Goal: Task Accomplishment & Management: Use online tool/utility

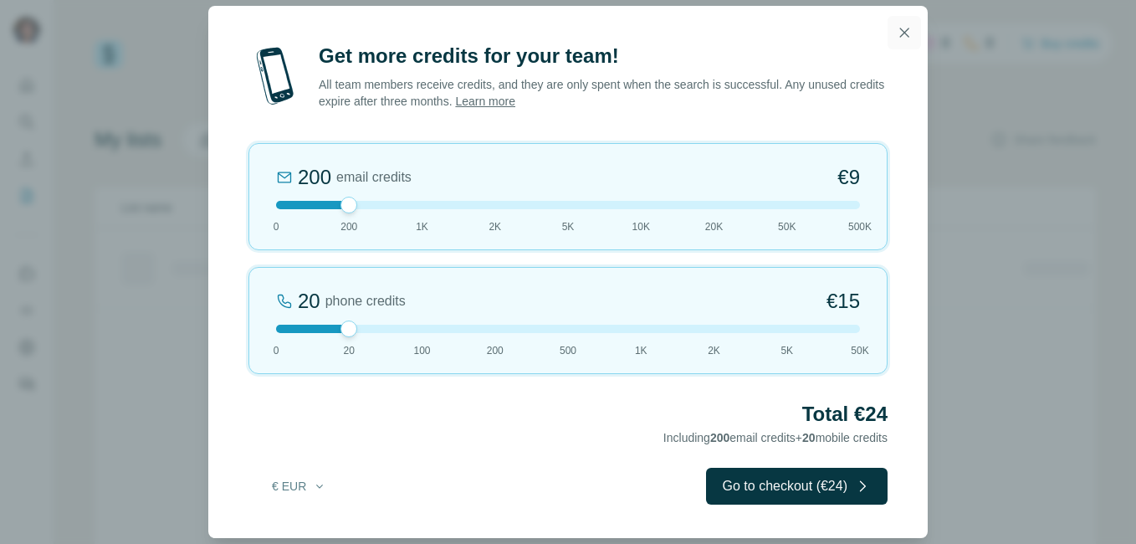
click at [902, 28] on icon "button" at bounding box center [904, 32] width 17 height 17
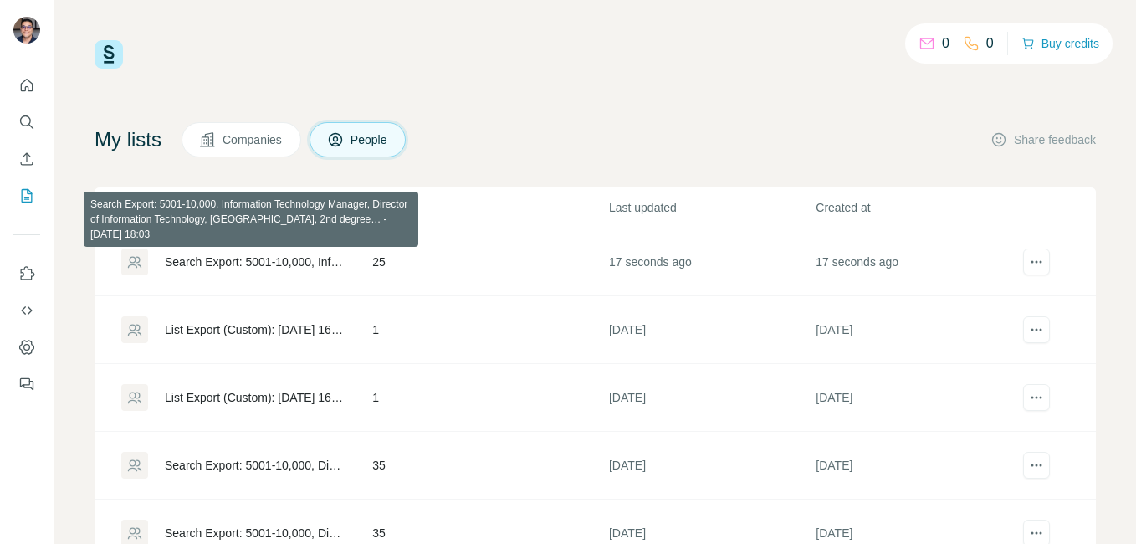
click at [293, 259] on div "Search Export: 5001-10,000, Information Technology Manager, Director of Informa…" at bounding box center [254, 262] width 179 height 17
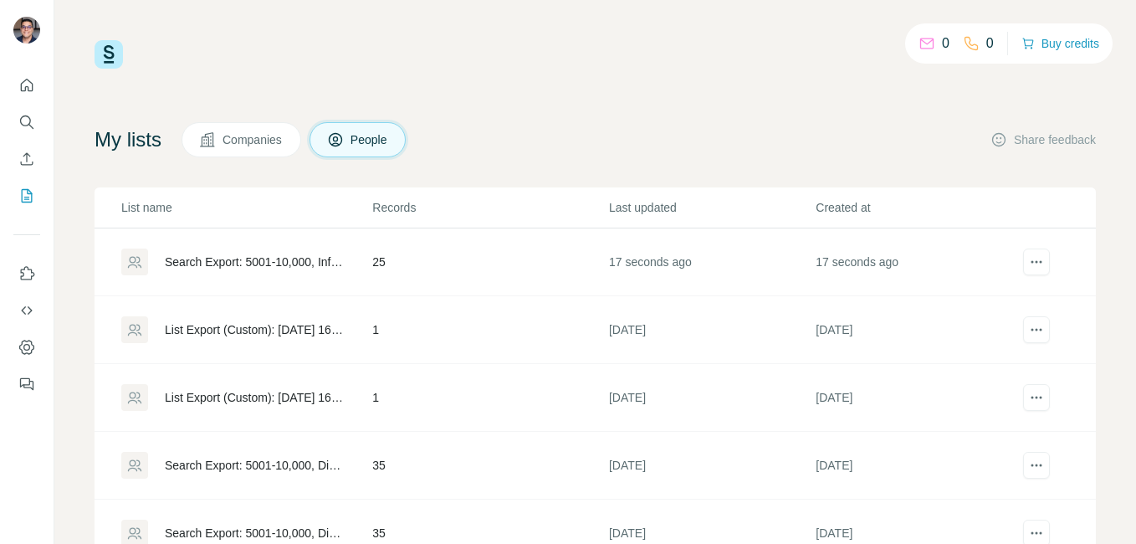
click at [296, 259] on div "Search Export: 5001-10,000, Information Technology Manager, Director of Informa…" at bounding box center [254, 262] width 179 height 17
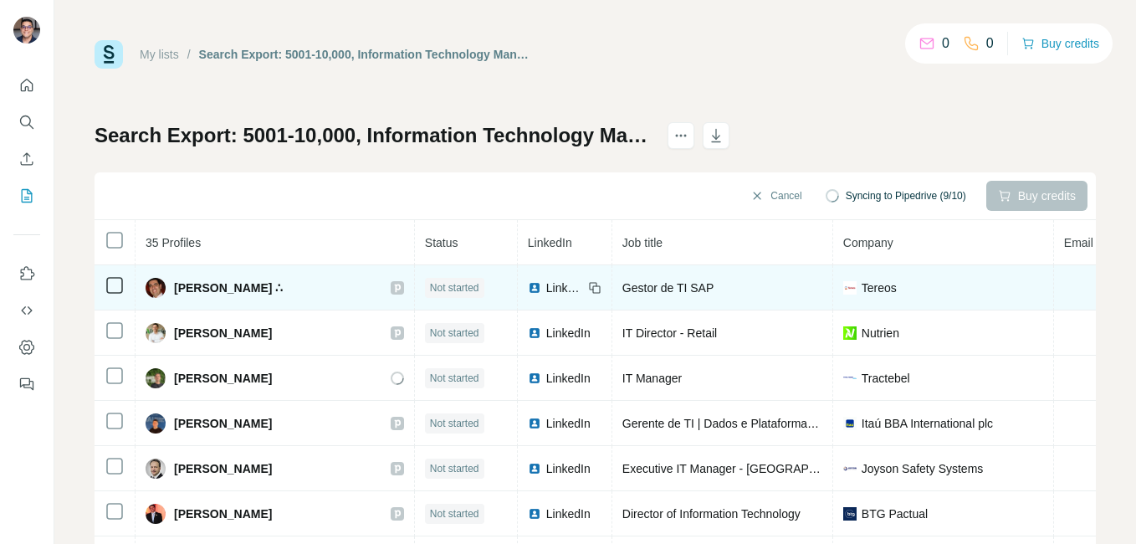
click at [546, 284] on span "LinkedIn" at bounding box center [564, 287] width 37 height 17
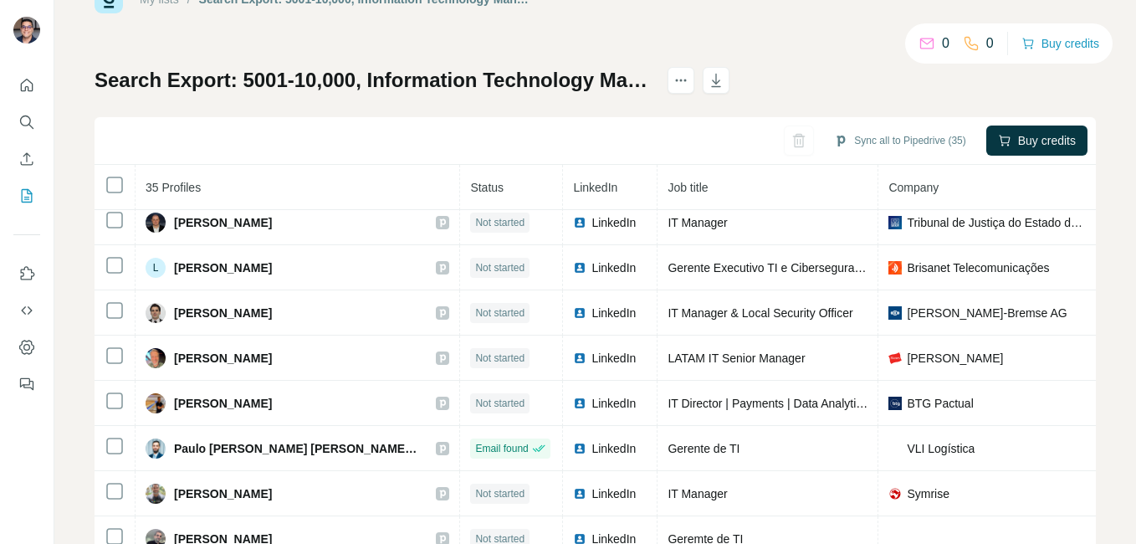
scroll to position [84, 0]
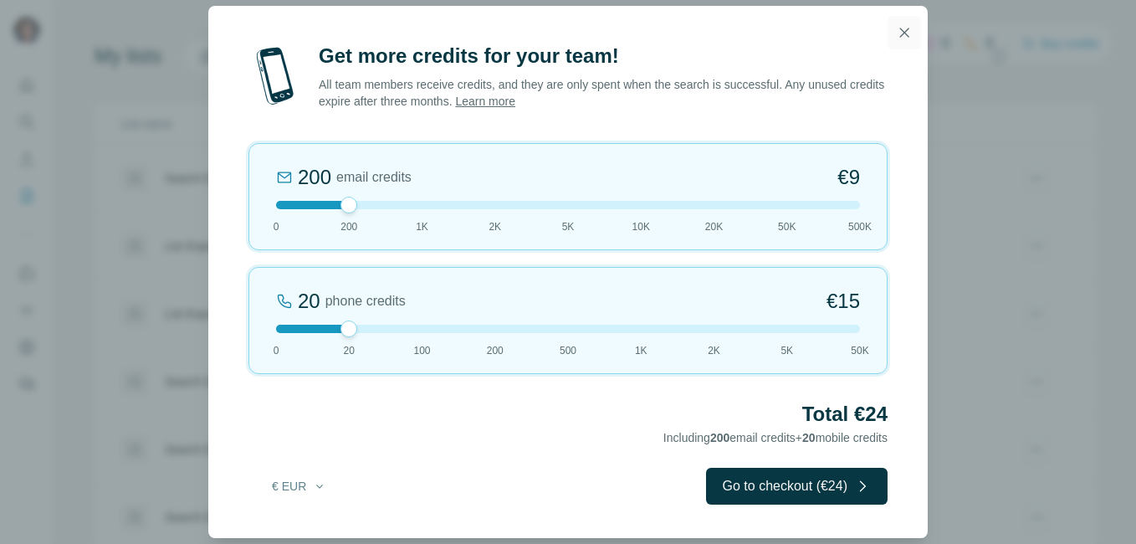
click at [908, 22] on button "button" at bounding box center [904, 32] width 33 height 33
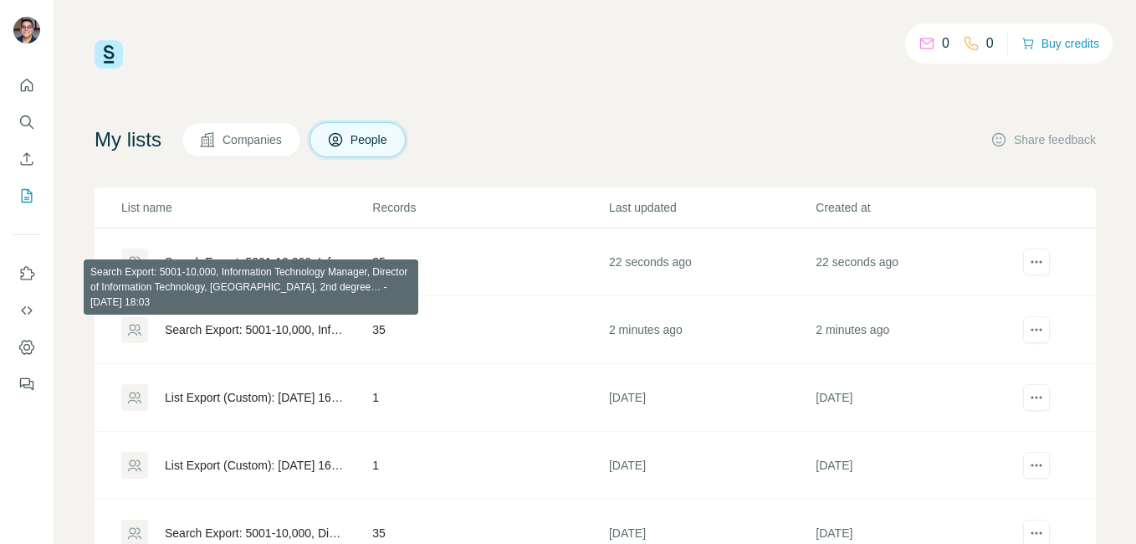
click at [321, 334] on div "Search Export: 5001-10,000, Information Technology Manager, Director of Informa…" at bounding box center [254, 329] width 179 height 17
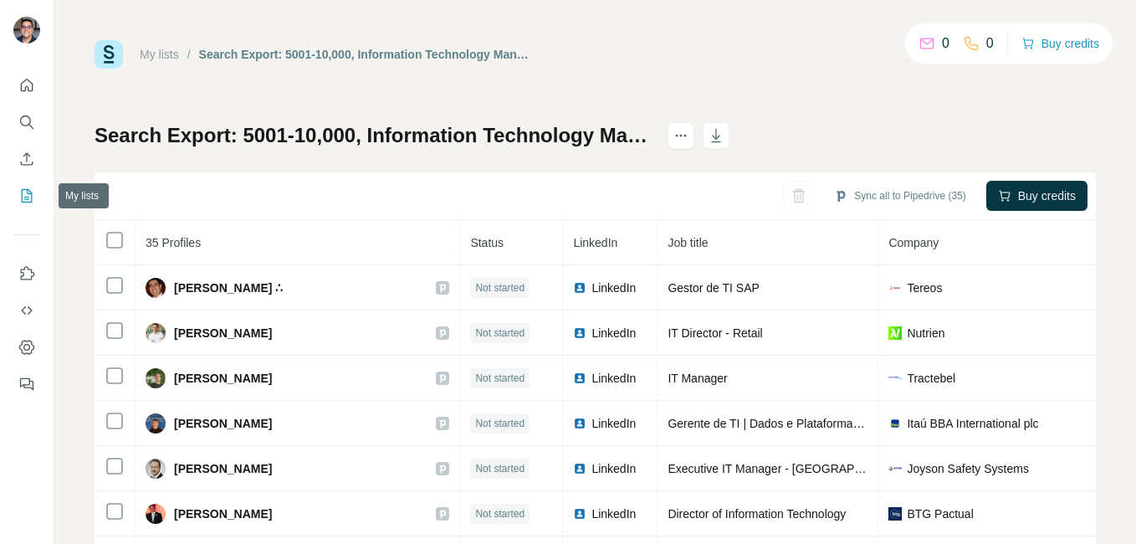
click at [26, 193] on icon "My lists" at bounding box center [26, 195] width 17 height 17
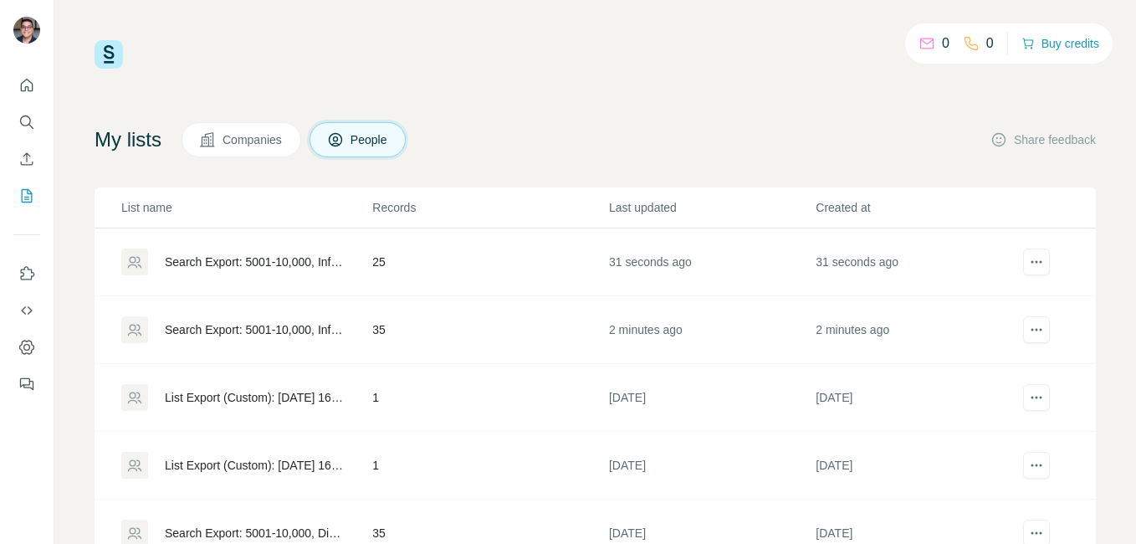
click at [237, 264] on div "Search Export: 5001-10,000, Information Technology Manager, Director of Informa…" at bounding box center [254, 262] width 179 height 17
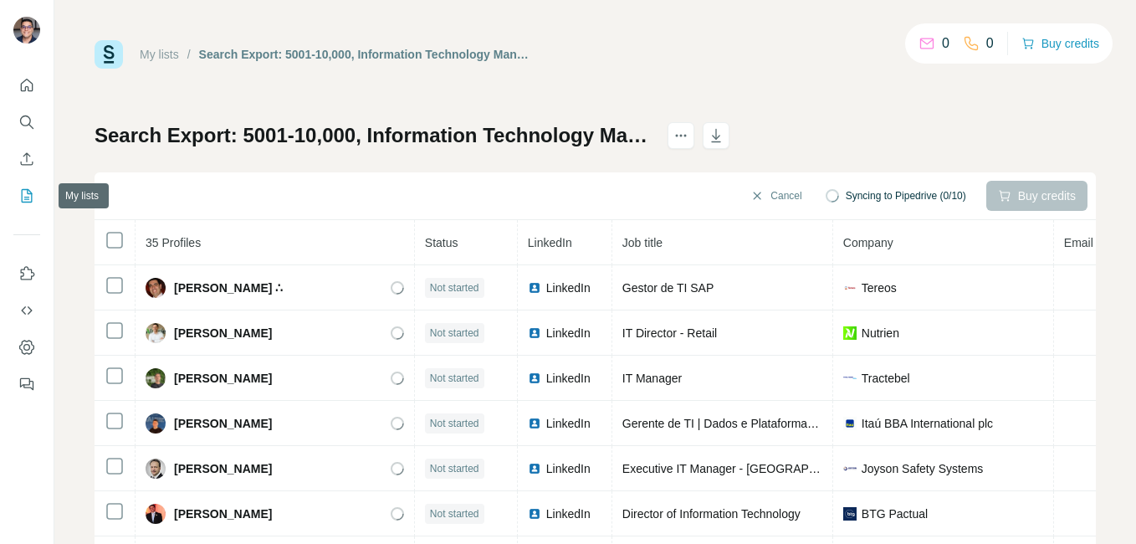
click at [37, 202] on button "My lists" at bounding box center [26, 196] width 27 height 30
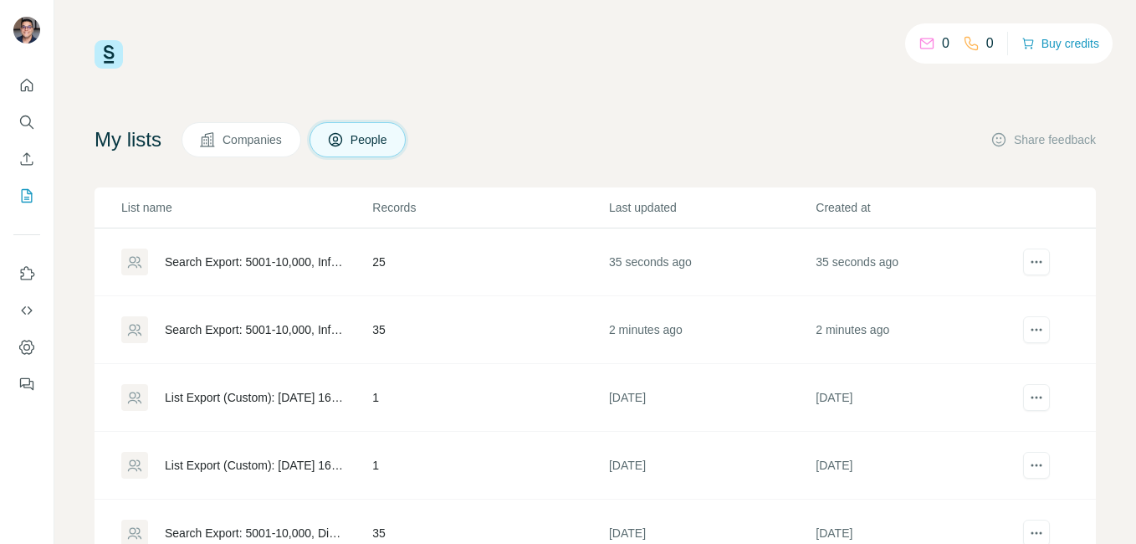
click at [1023, 240] on td at bounding box center [1060, 262] width 74 height 68
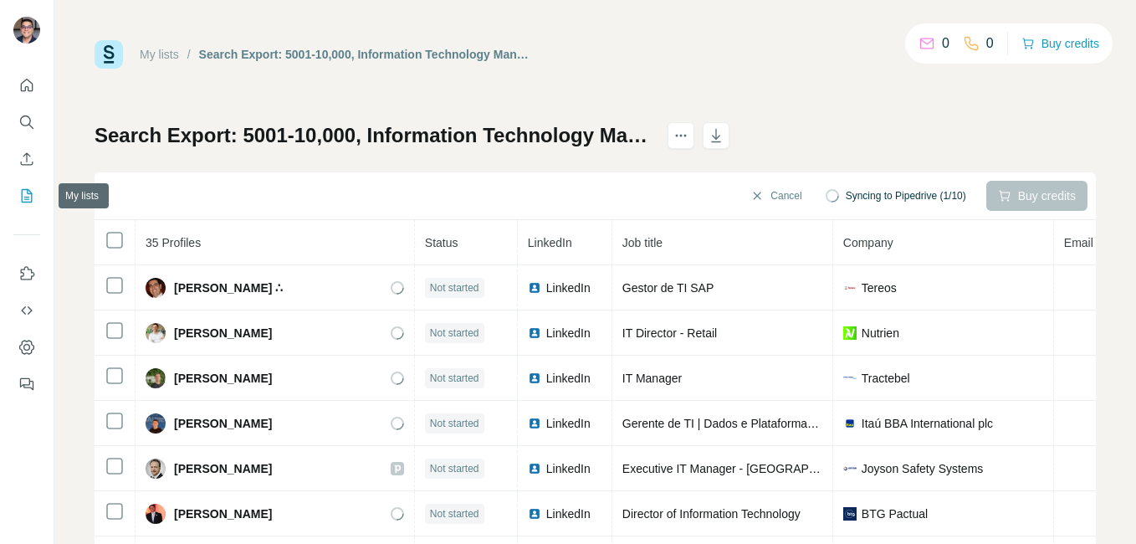
click at [25, 198] on icon "My lists" at bounding box center [26, 195] width 17 height 17
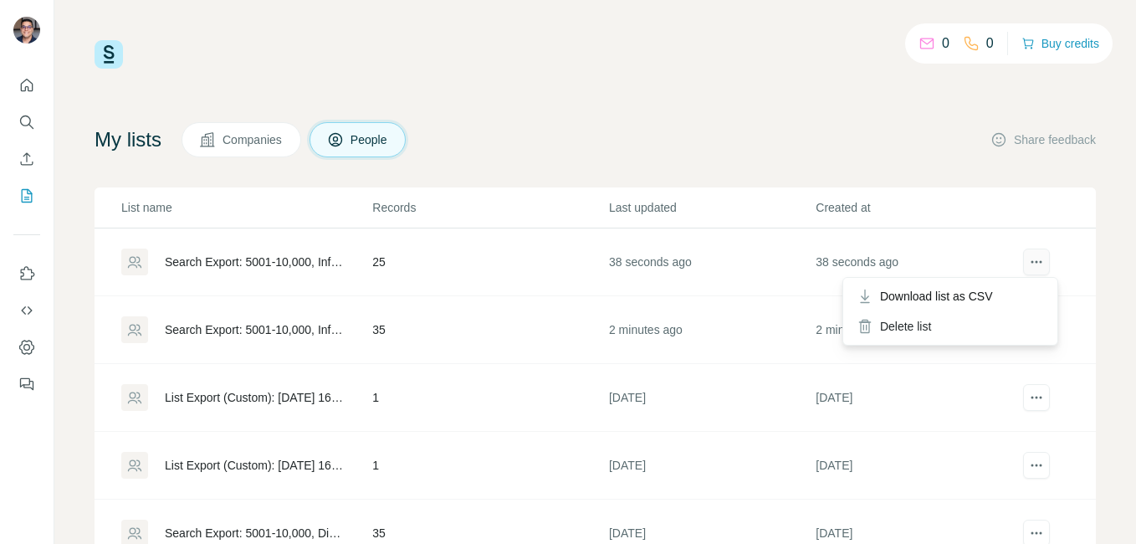
click at [1028, 264] on icon "actions" at bounding box center [1036, 262] width 17 height 17
click at [965, 331] on div "Delete list" at bounding box center [951, 326] width 208 height 30
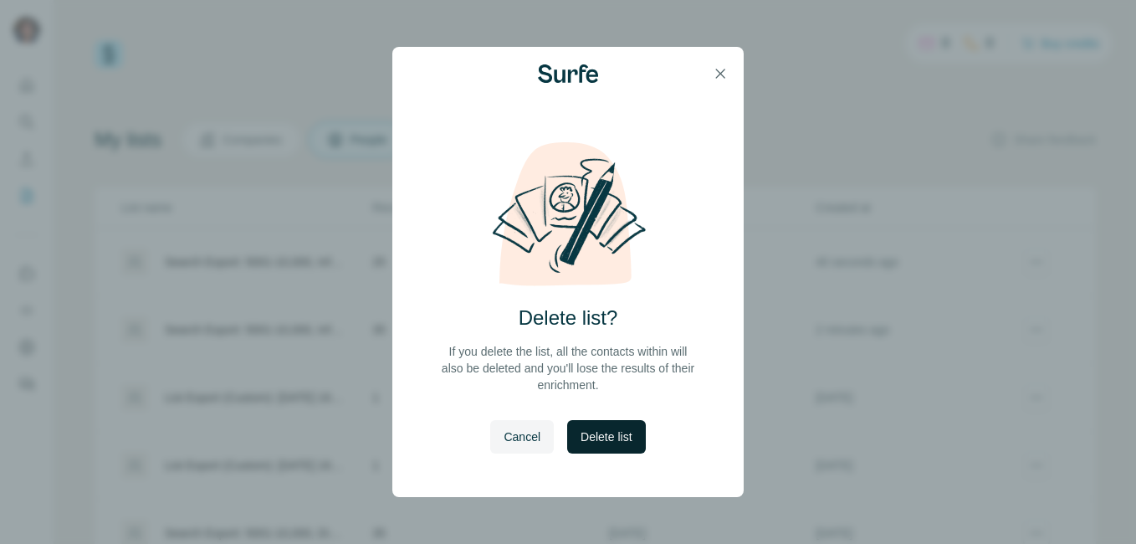
click at [629, 424] on button "Delete list" at bounding box center [606, 436] width 78 height 33
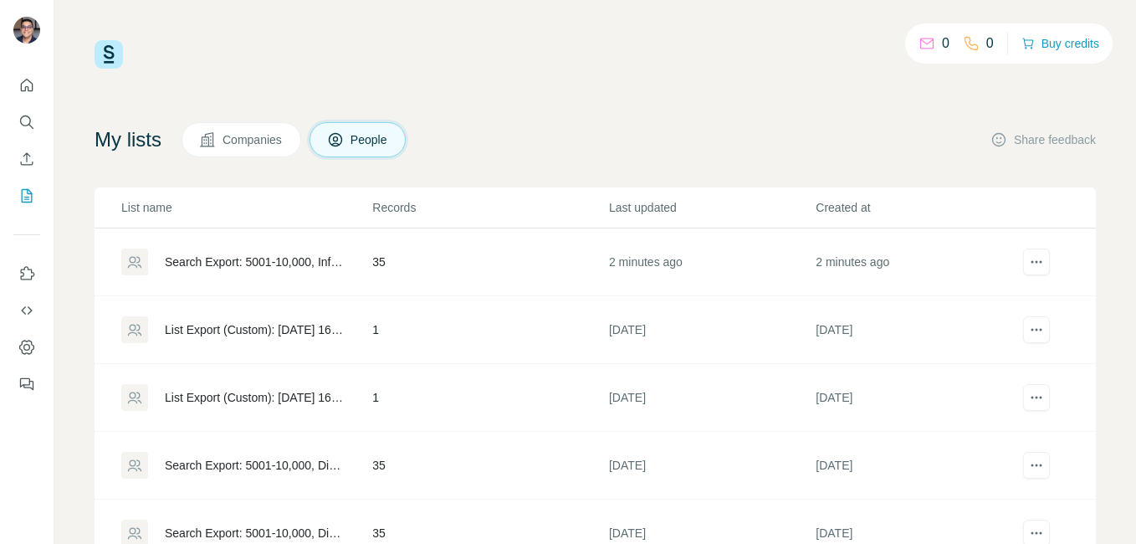
click at [323, 264] on div "Search Export: 5001-10,000, Information Technology Manager, Director of Informa…" at bounding box center [254, 262] width 179 height 17
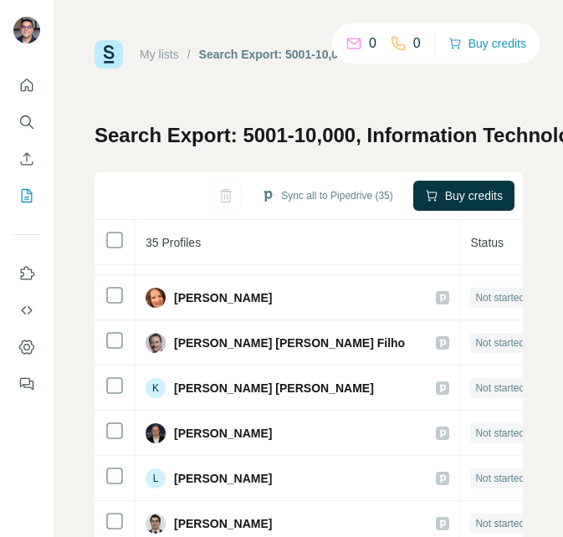
scroll to position [807, 0]
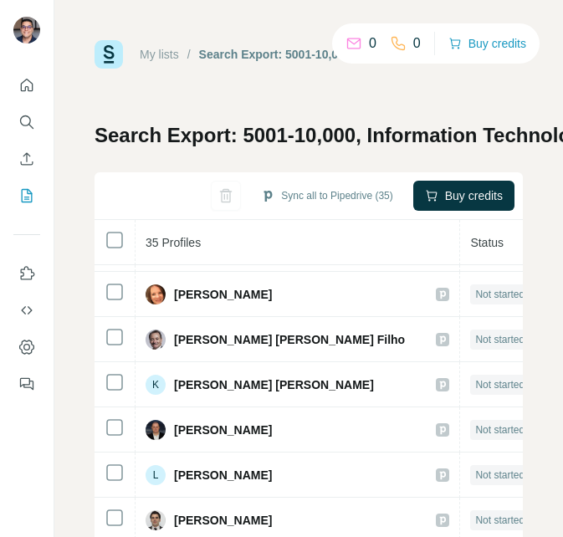
click at [510, 483] on div "My lists / Search Export: 5001-10,000, Information Technology Manager, Director…" at bounding box center [308, 268] width 509 height 537
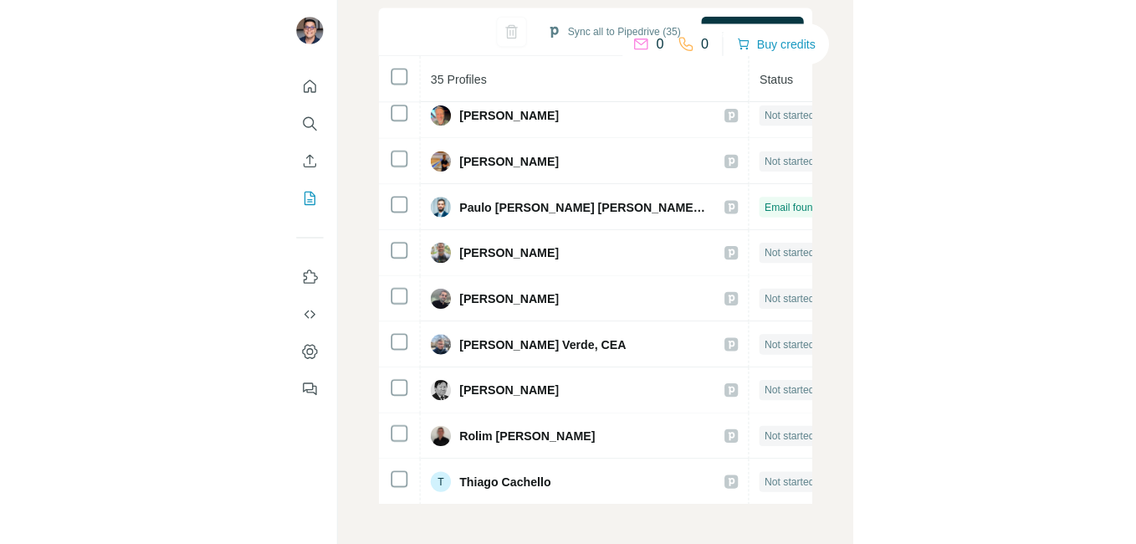
scroll to position [1090, 0]
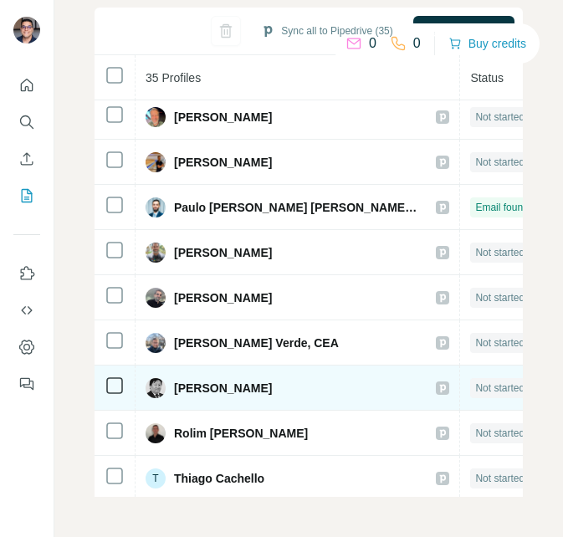
drag, startPoint x: 503, startPoint y: 395, endPoint x: 499, endPoint y: 363, distance: 32.1
click at [499, 366] on td "Not started" at bounding box center [511, 388] width 103 height 45
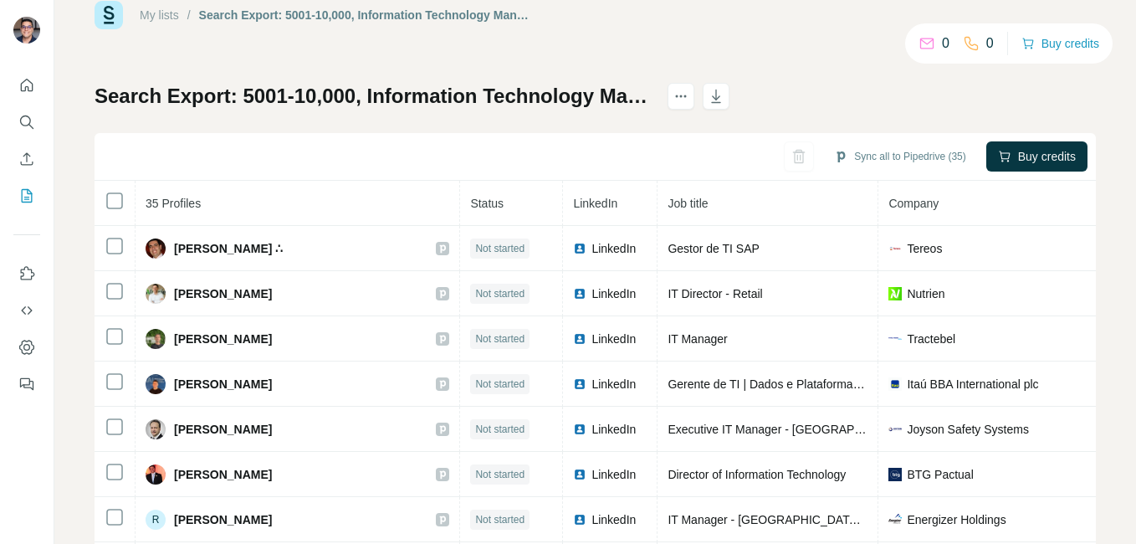
scroll to position [0, 0]
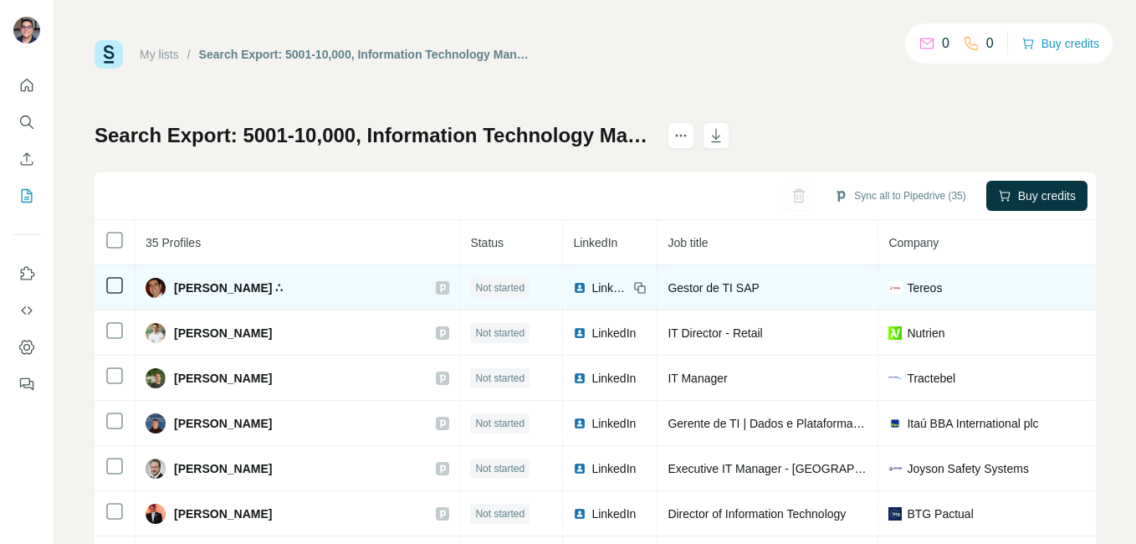
click at [592, 283] on span "LinkedIn" at bounding box center [610, 287] width 37 height 17
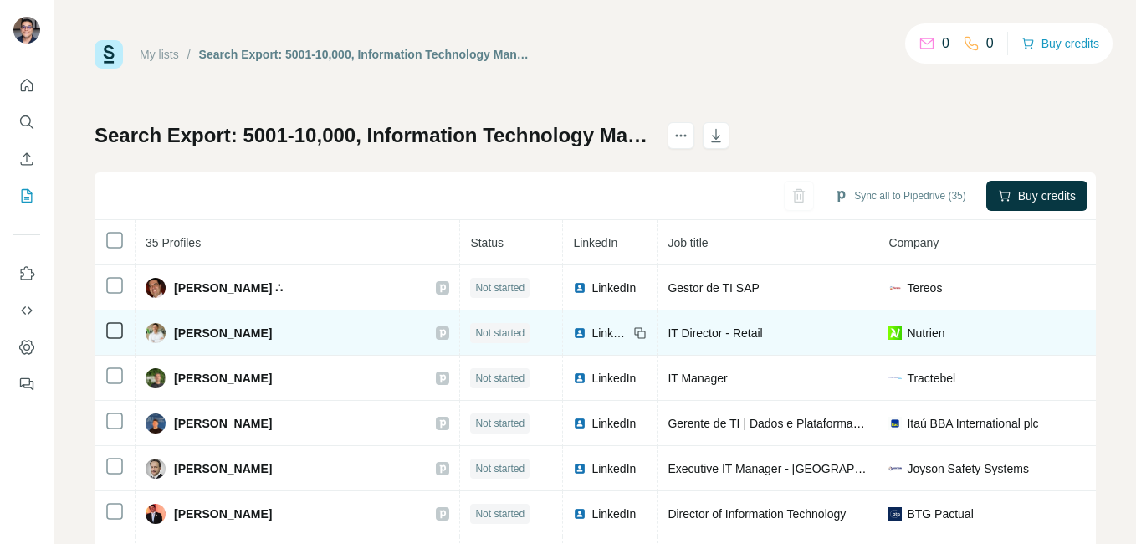
click at [592, 330] on span "LinkedIn" at bounding box center [610, 333] width 37 height 17
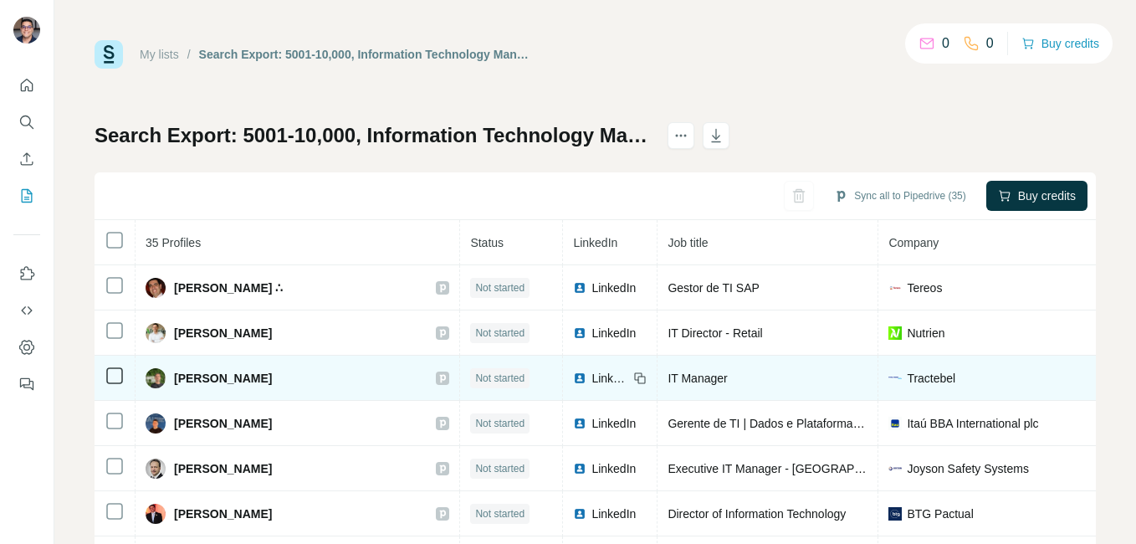
click at [592, 377] on span "LinkedIn" at bounding box center [610, 378] width 37 height 17
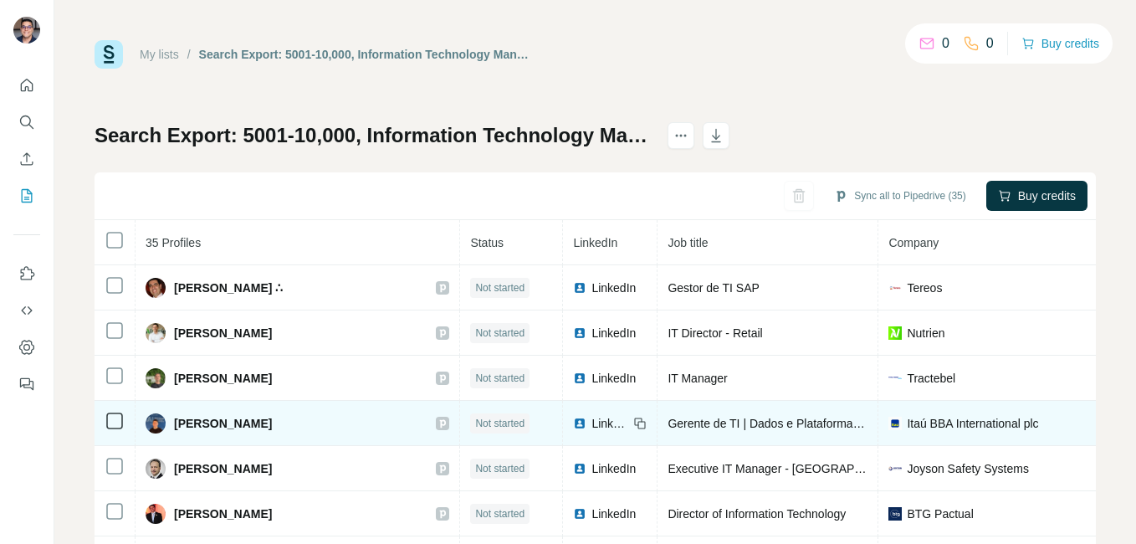
click at [592, 418] on span "LinkedIn" at bounding box center [610, 423] width 37 height 17
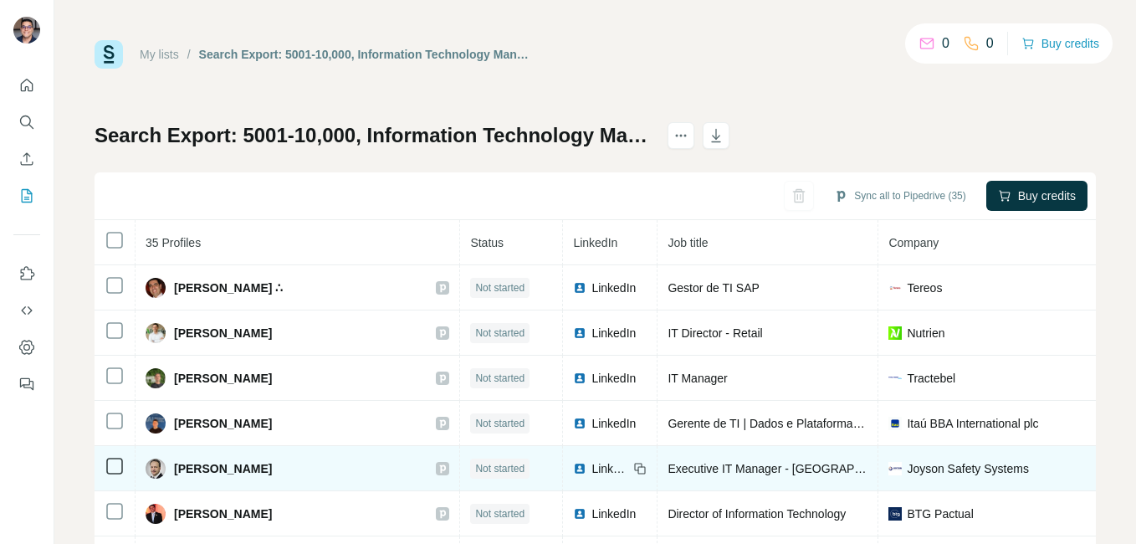
click at [563, 454] on td "LinkedIn" at bounding box center [610, 468] width 95 height 45
click at [592, 468] on span "LinkedIn" at bounding box center [610, 468] width 37 height 17
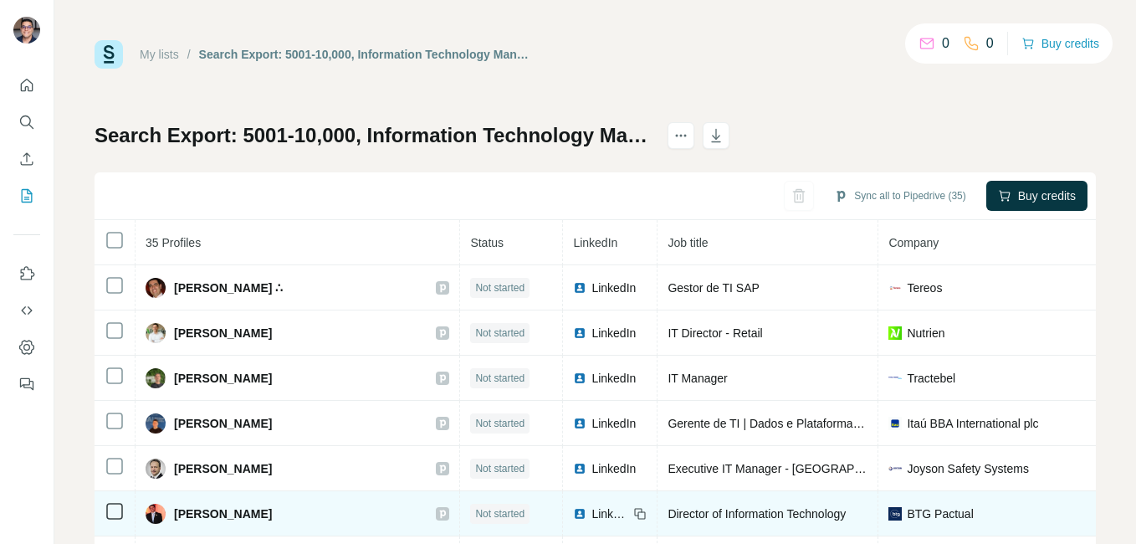
click at [592, 508] on span "LinkedIn" at bounding box center [610, 513] width 37 height 17
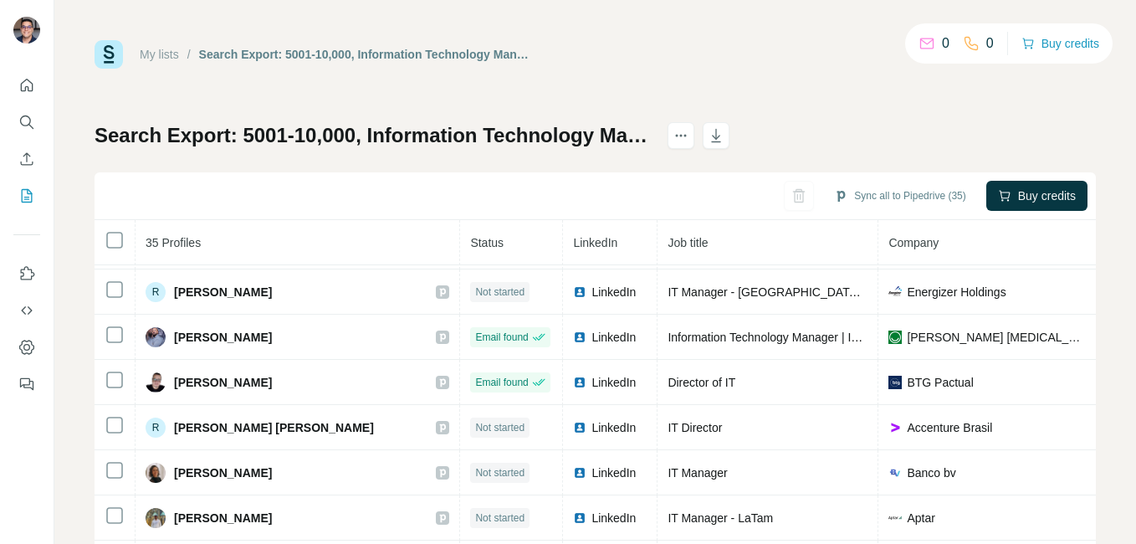
scroll to position [270, 0]
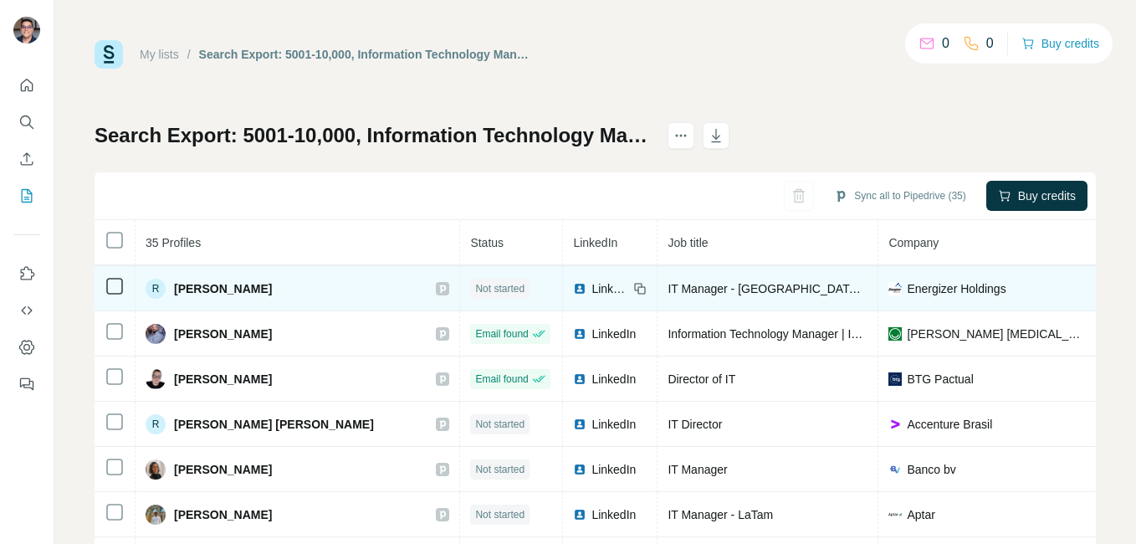
click at [592, 289] on span "LinkedIn" at bounding box center [610, 288] width 37 height 17
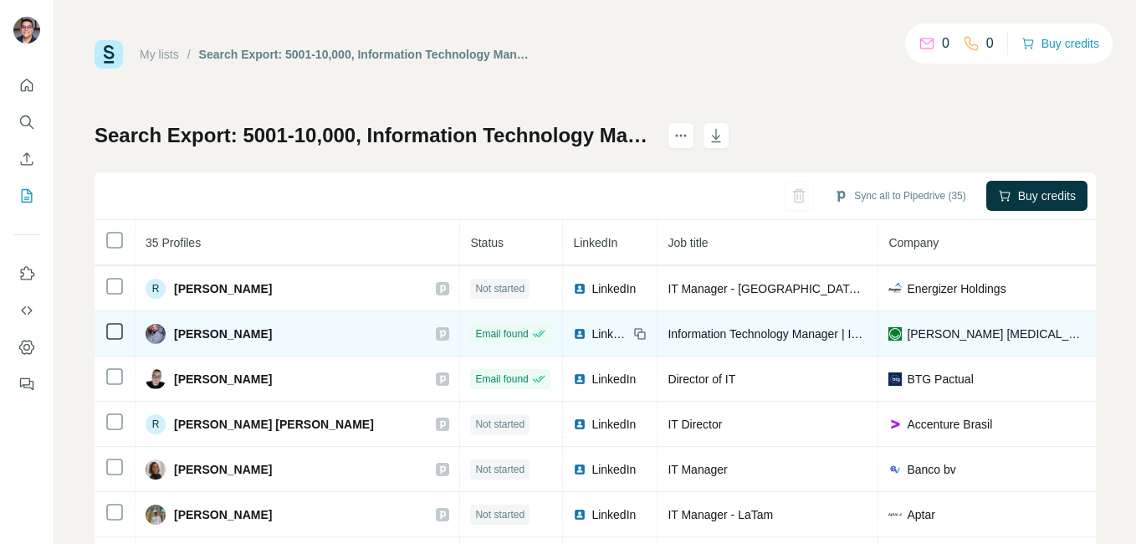
click at [592, 327] on span "LinkedIn" at bounding box center [610, 334] width 37 height 17
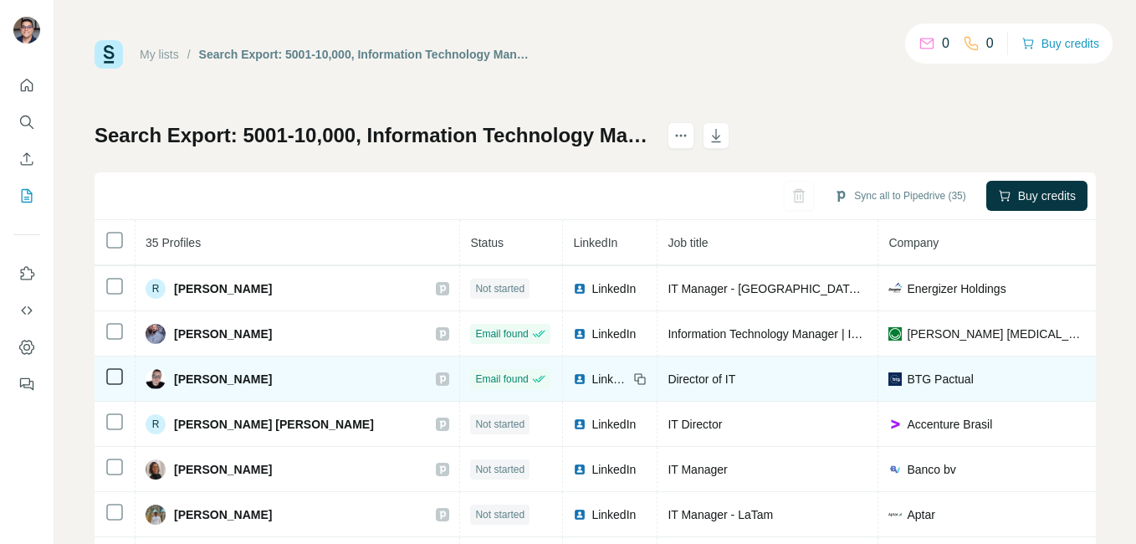
click at [592, 372] on span "LinkedIn" at bounding box center [610, 379] width 37 height 17
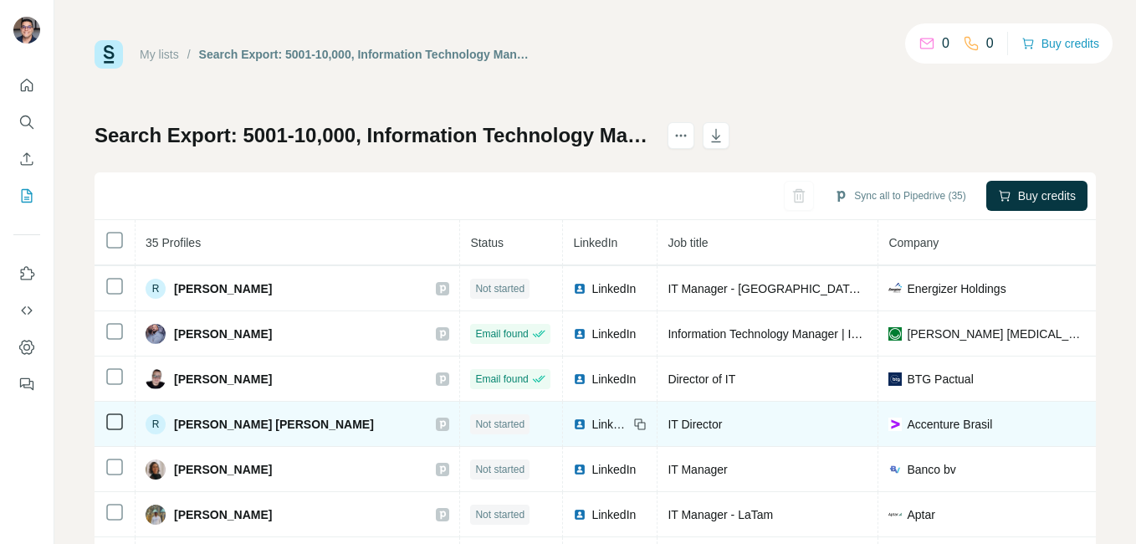
click at [592, 417] on span "LinkedIn" at bounding box center [610, 424] width 37 height 17
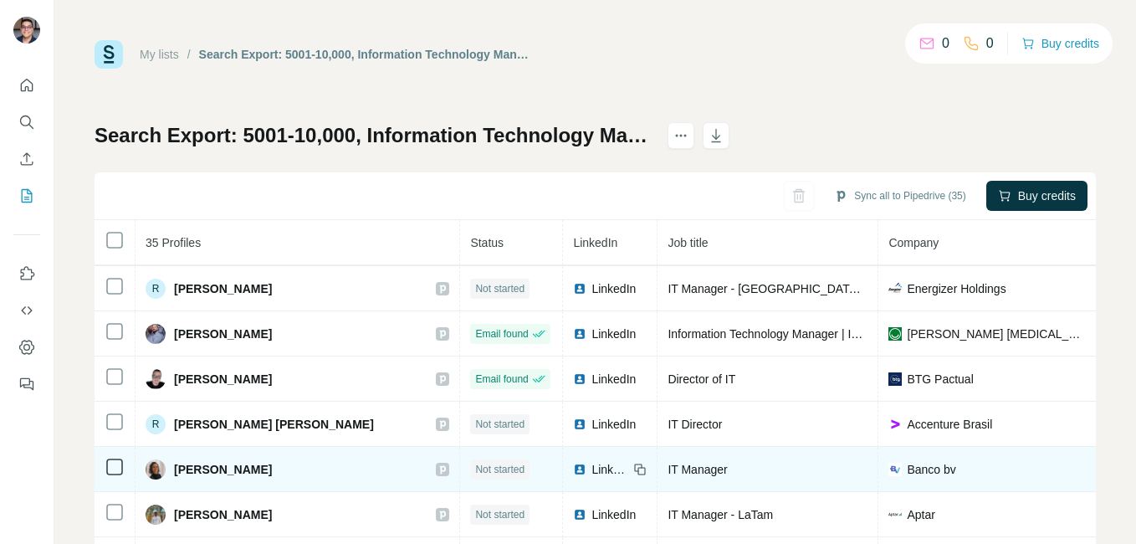
click at [592, 469] on span "LinkedIn" at bounding box center [610, 469] width 37 height 17
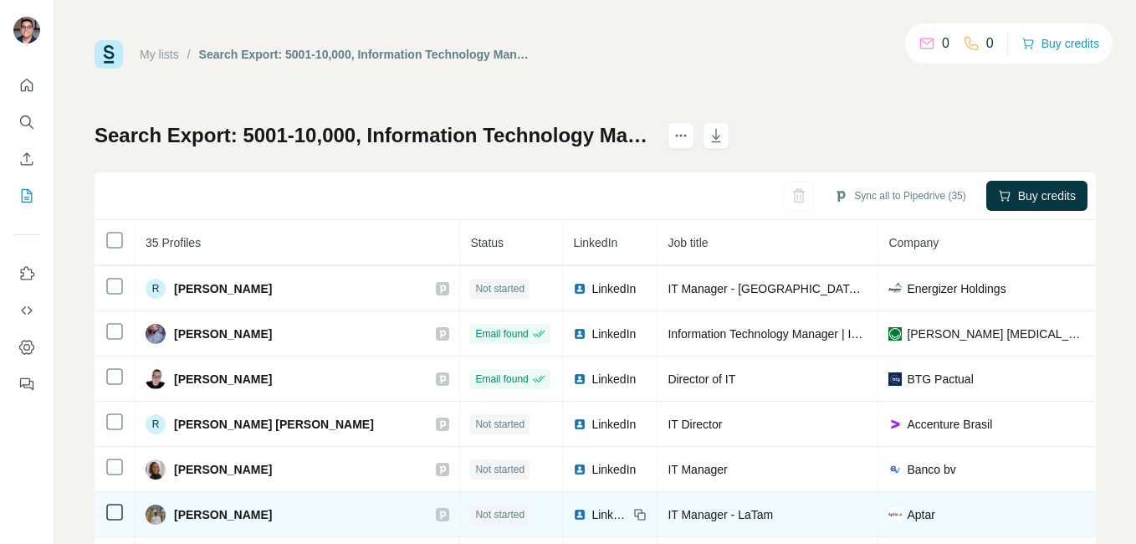
click at [592, 510] on span "LinkedIn" at bounding box center [610, 514] width 37 height 17
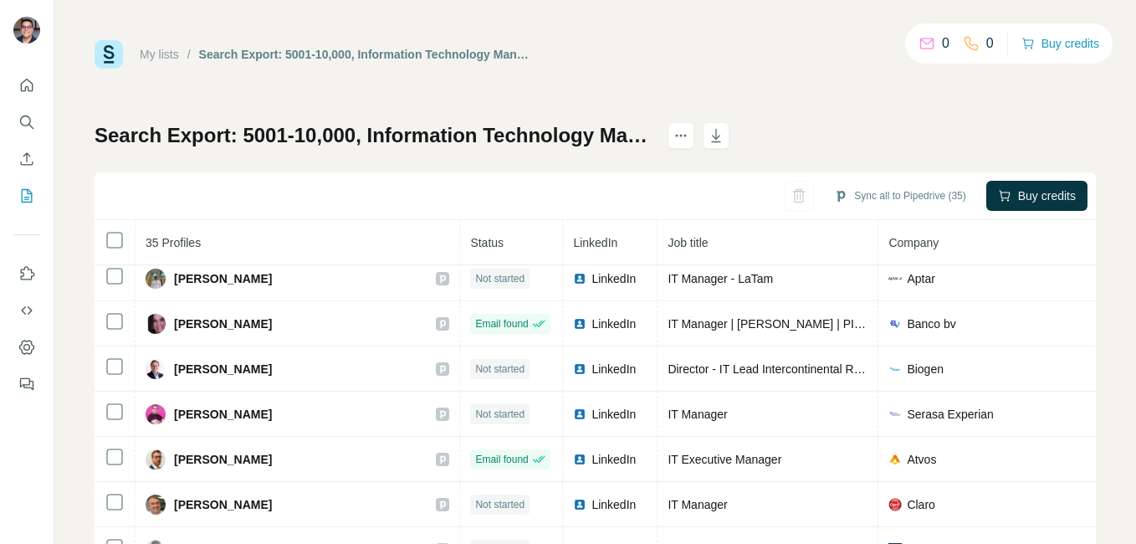
scroll to position [530, 0]
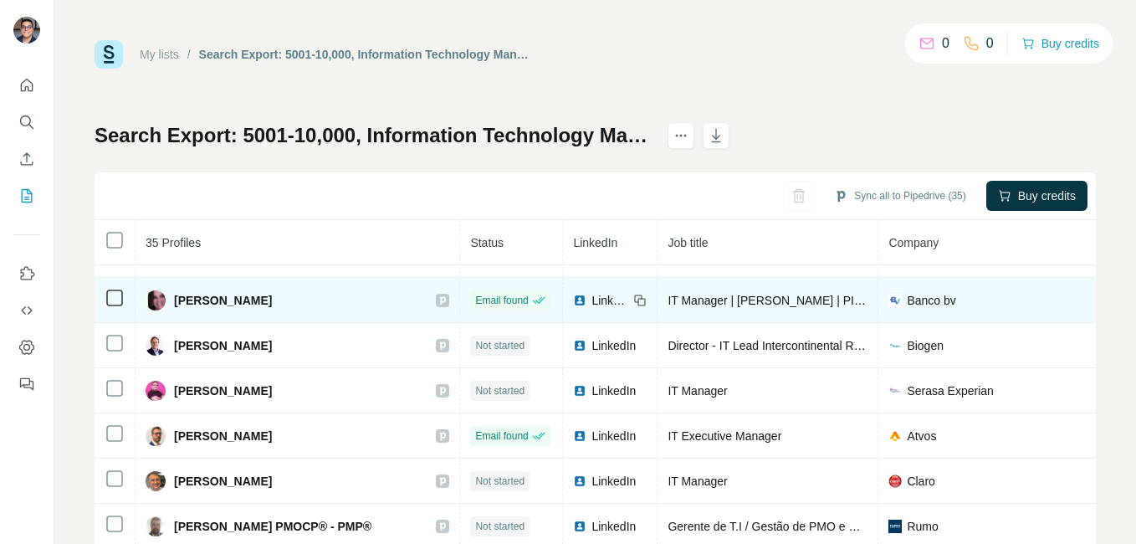
click at [592, 300] on span "LinkedIn" at bounding box center [610, 300] width 37 height 17
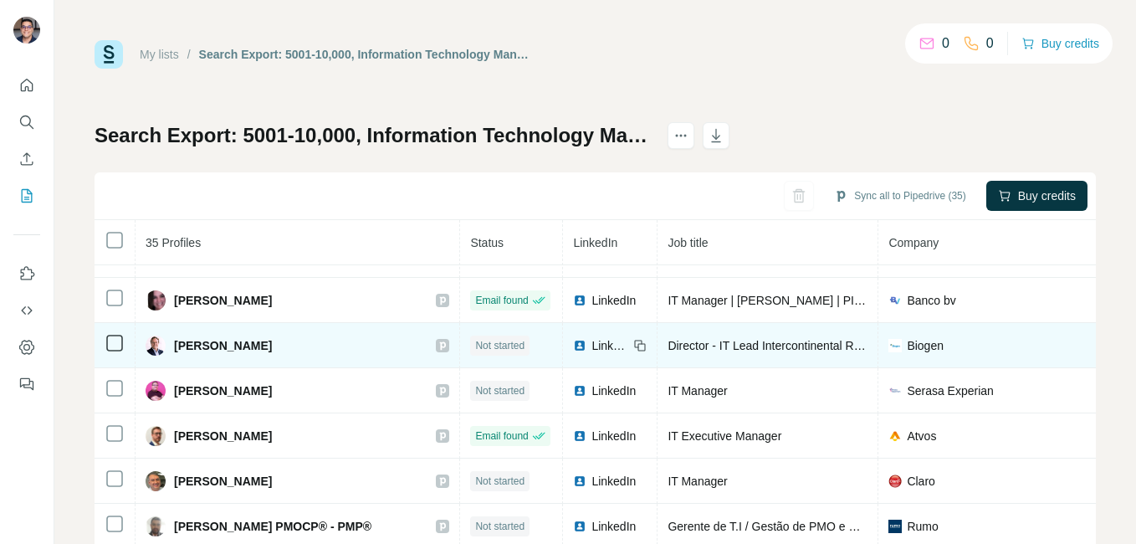
click at [563, 359] on td "LinkedIn" at bounding box center [610, 345] width 95 height 45
click at [592, 338] on span "LinkedIn" at bounding box center [610, 345] width 37 height 17
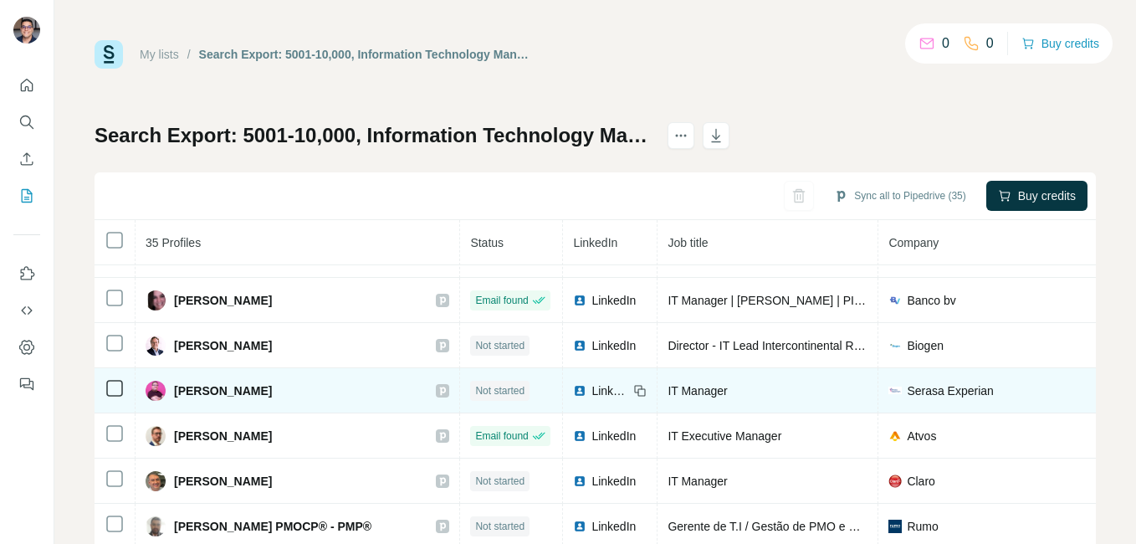
click at [592, 392] on span "LinkedIn" at bounding box center [610, 390] width 37 height 17
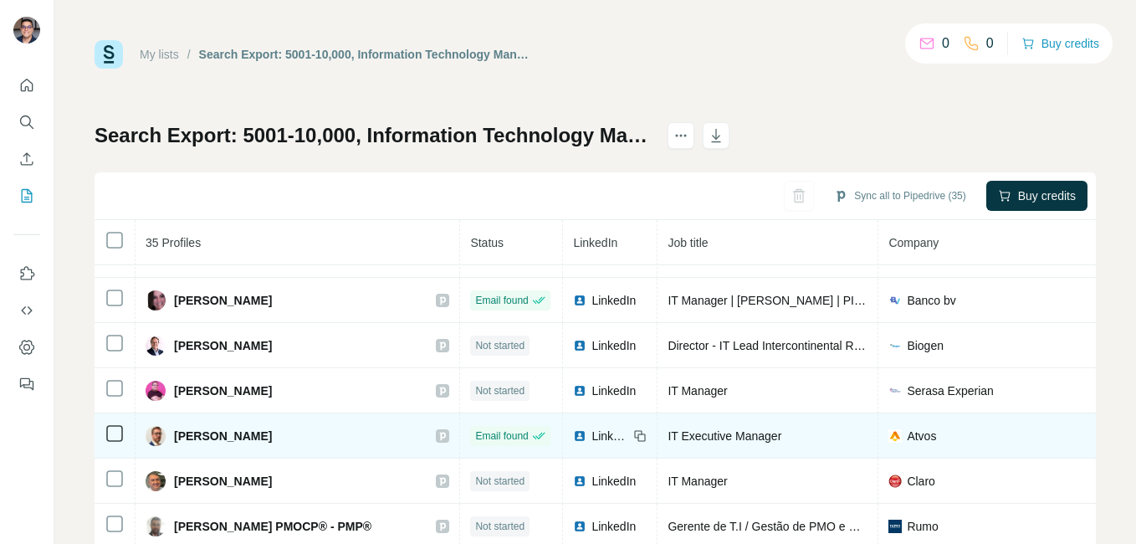
click at [592, 433] on span "LinkedIn" at bounding box center [610, 436] width 37 height 17
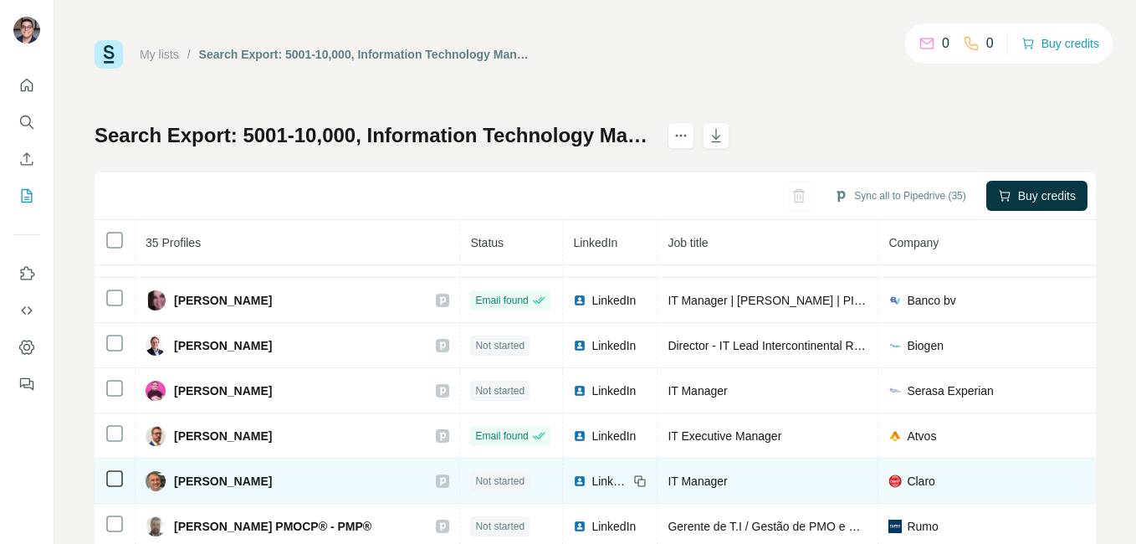
click at [592, 479] on span "LinkedIn" at bounding box center [610, 481] width 37 height 17
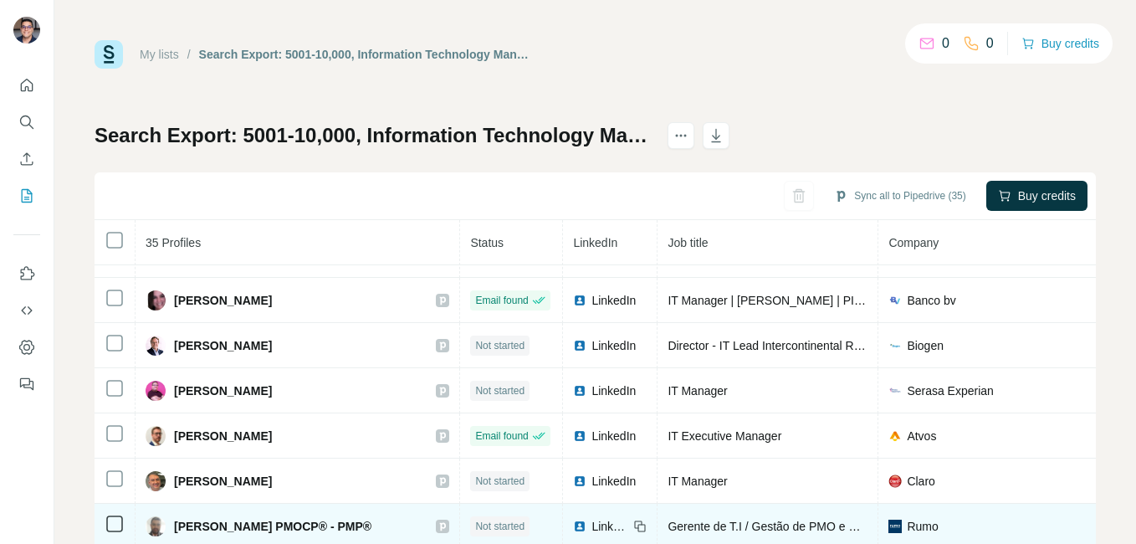
click at [592, 523] on span "LinkedIn" at bounding box center [610, 526] width 37 height 17
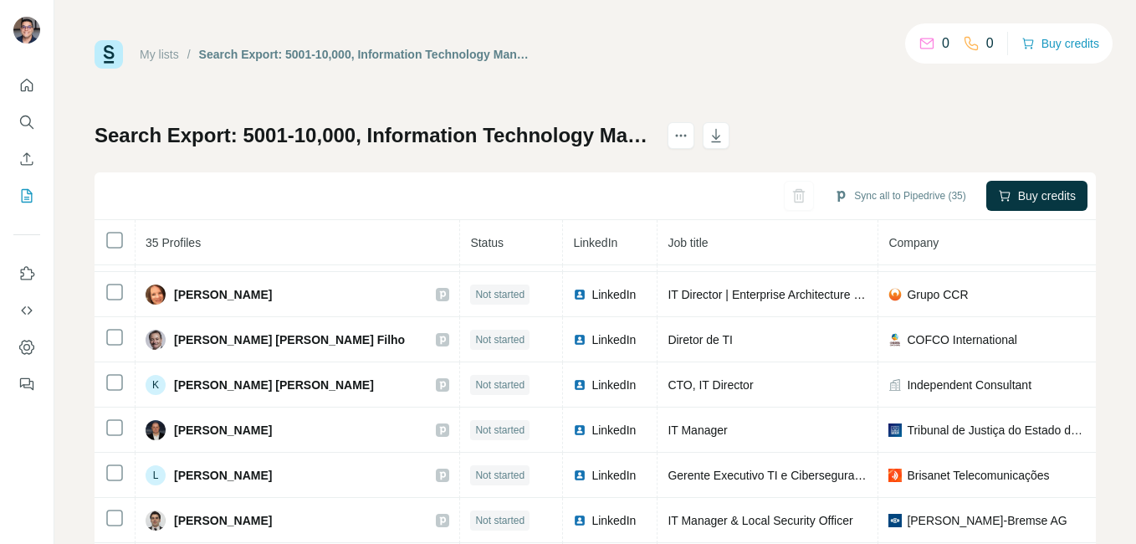
scroll to position [813, 0]
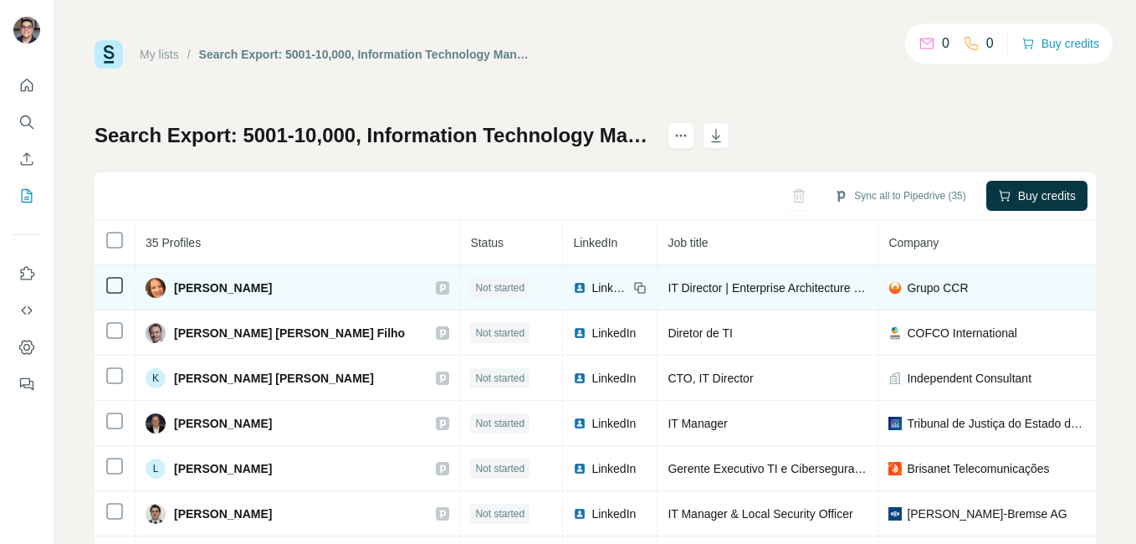
click at [592, 290] on span "LinkedIn" at bounding box center [610, 287] width 37 height 17
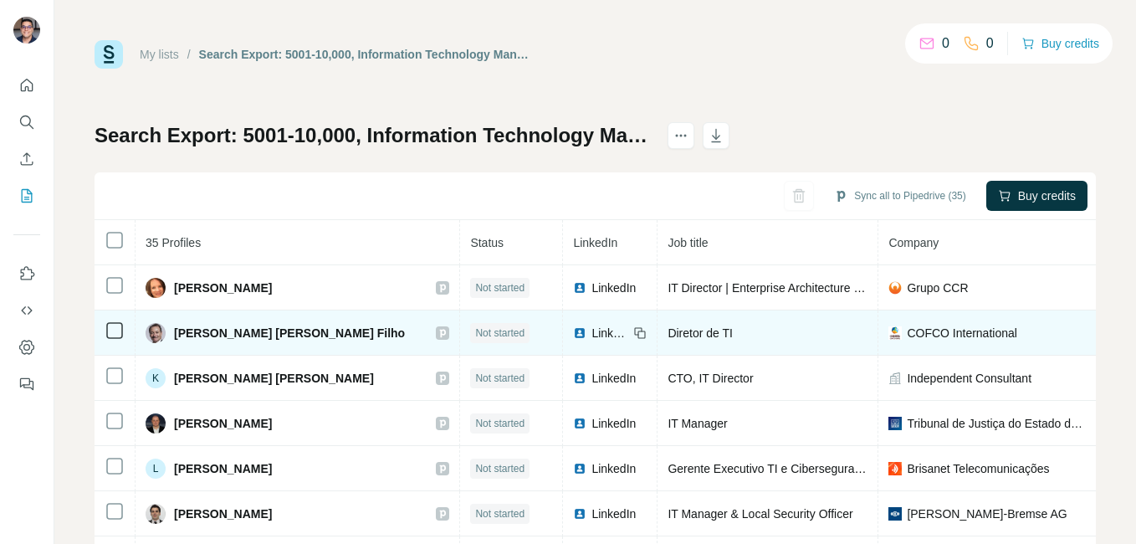
click at [563, 344] on td "LinkedIn" at bounding box center [610, 332] width 95 height 45
click at [592, 327] on span "LinkedIn" at bounding box center [610, 333] width 37 height 17
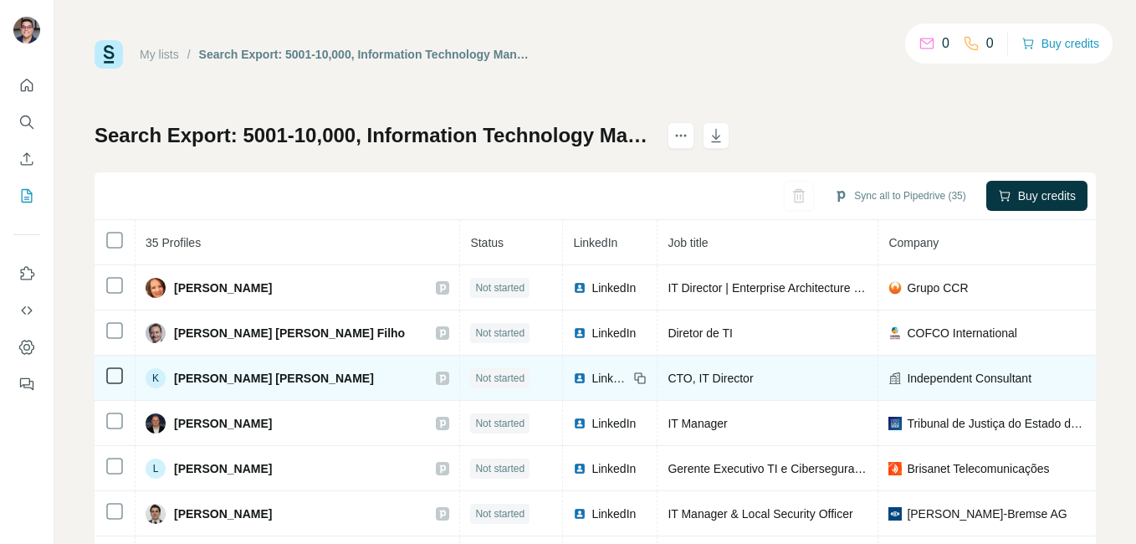
click at [592, 377] on span "LinkedIn" at bounding box center [610, 378] width 37 height 17
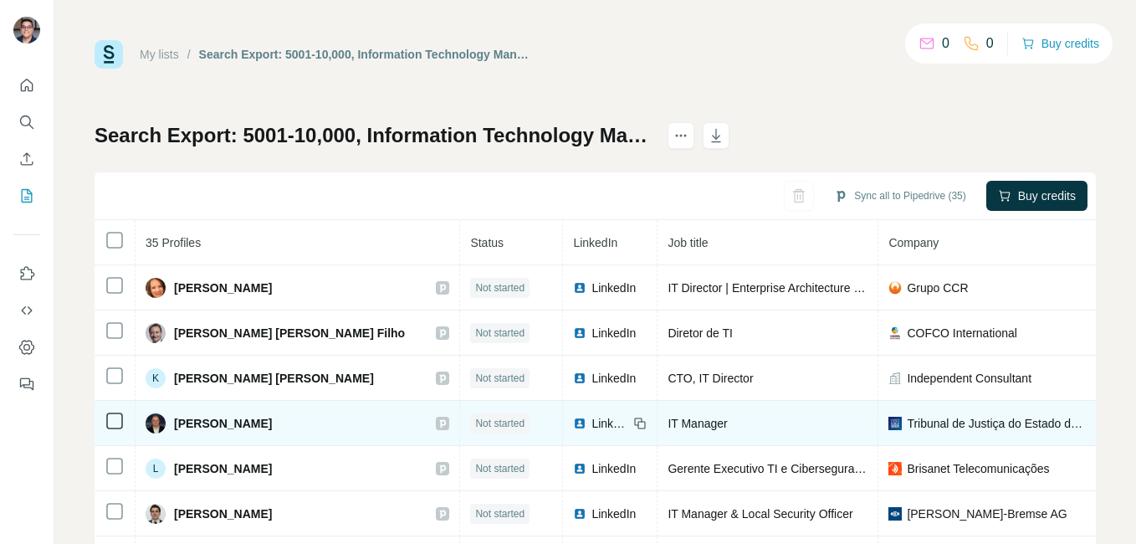
click at [592, 427] on span "LinkedIn" at bounding box center [610, 423] width 37 height 17
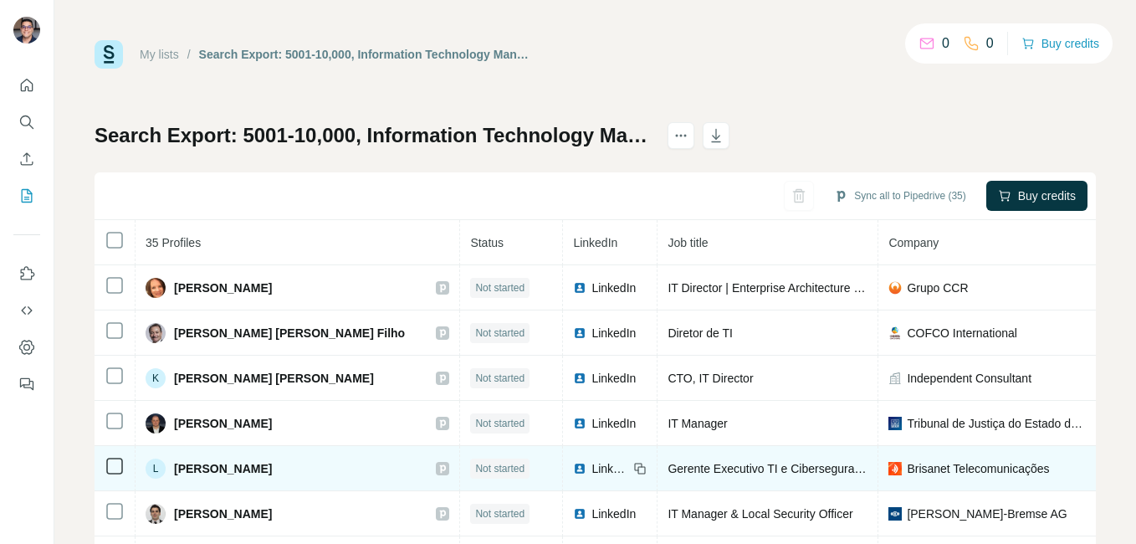
click at [592, 465] on span "LinkedIn" at bounding box center [610, 468] width 37 height 17
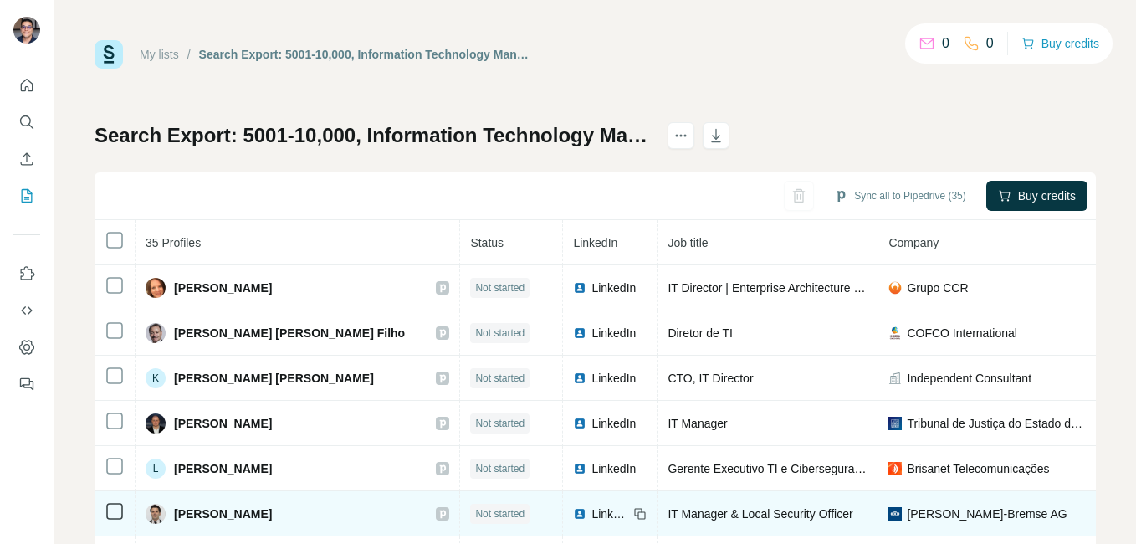
click at [592, 508] on span "LinkedIn" at bounding box center [610, 513] width 37 height 17
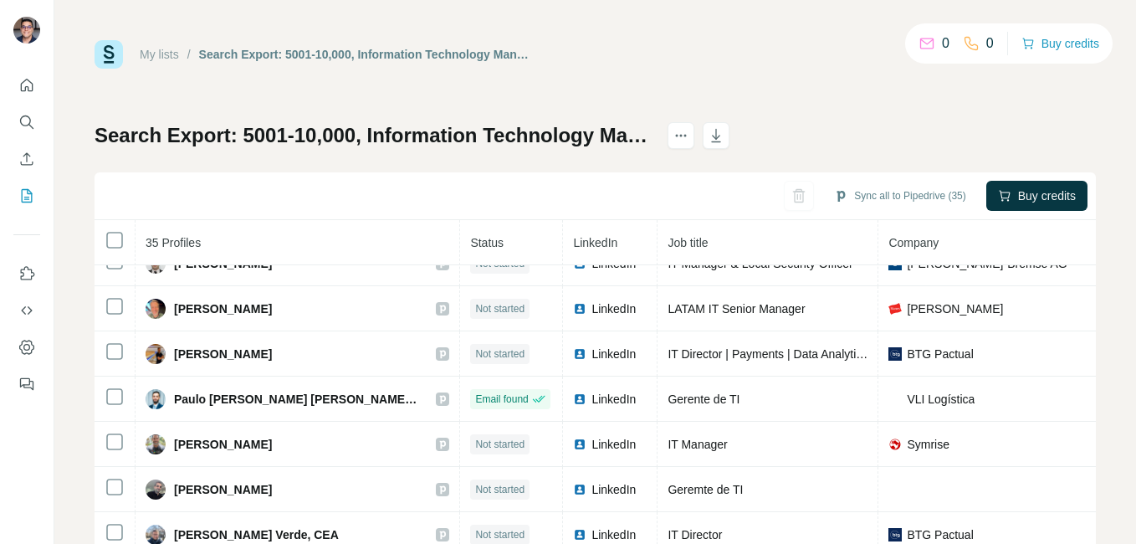
scroll to position [1077, 0]
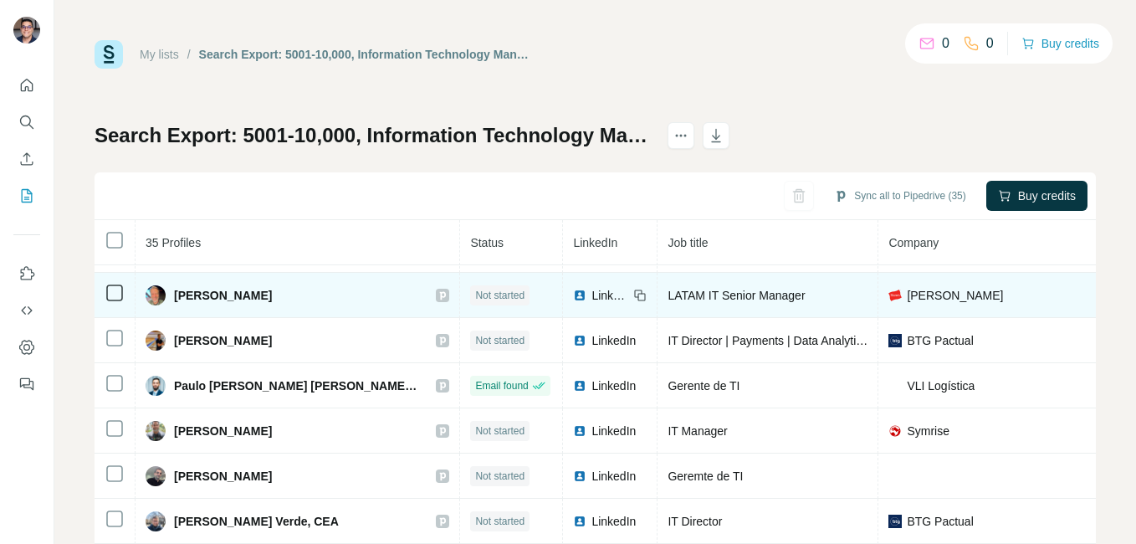
click at [592, 295] on span "LinkedIn" at bounding box center [610, 295] width 37 height 17
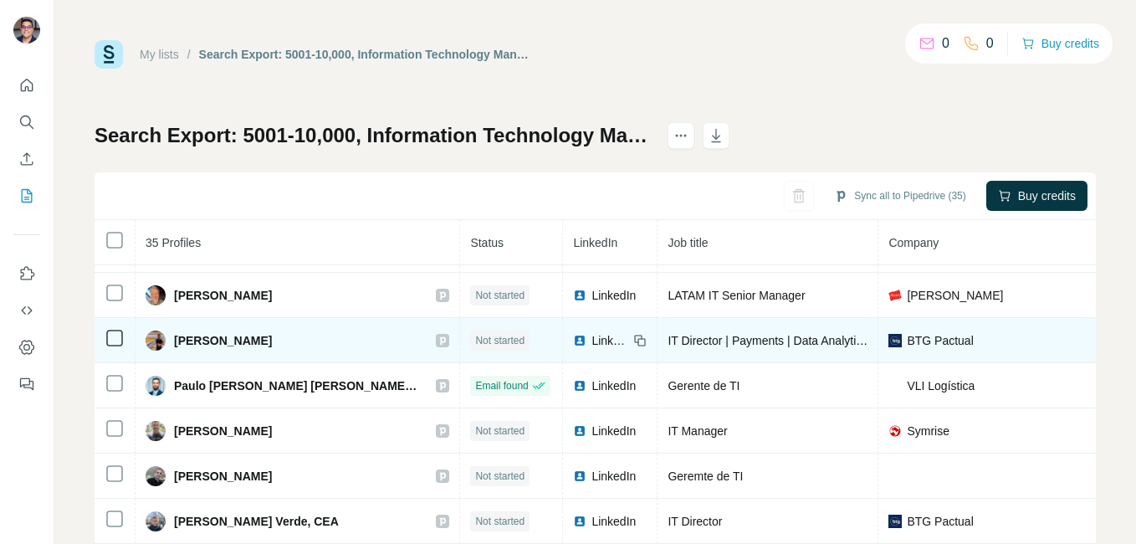
click at [563, 354] on td "LinkedIn" at bounding box center [610, 340] width 95 height 45
click at [592, 341] on span "LinkedIn" at bounding box center [610, 340] width 37 height 17
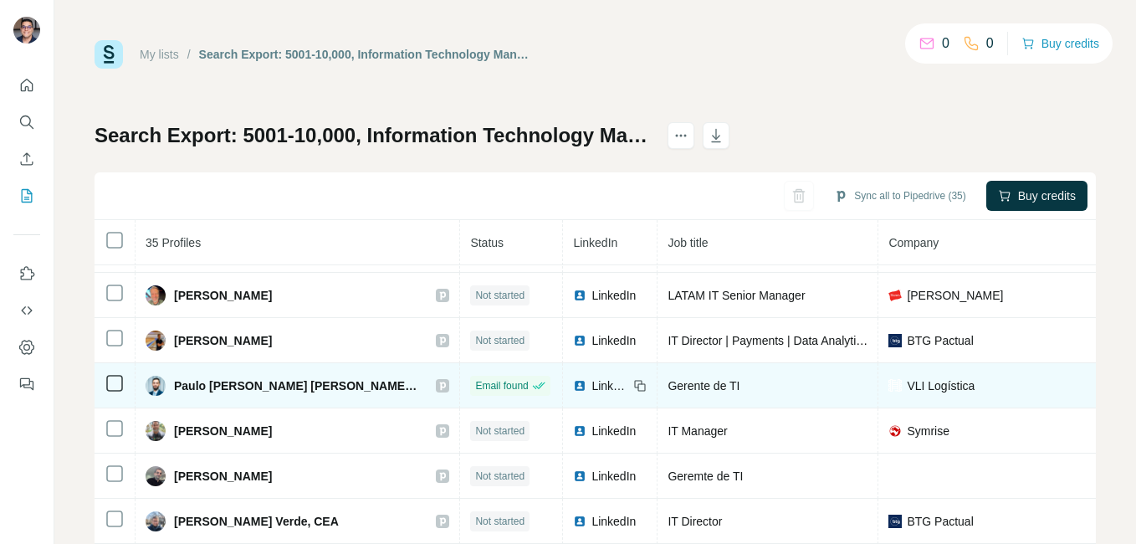
click at [592, 387] on span "LinkedIn" at bounding box center [610, 385] width 37 height 17
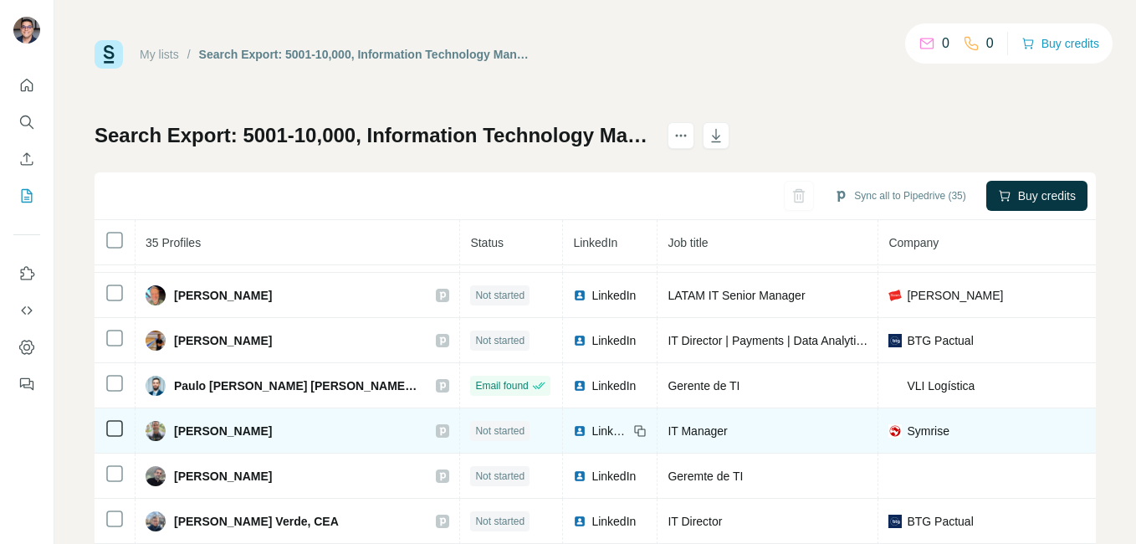
click at [592, 428] on span "LinkedIn" at bounding box center [610, 431] width 37 height 17
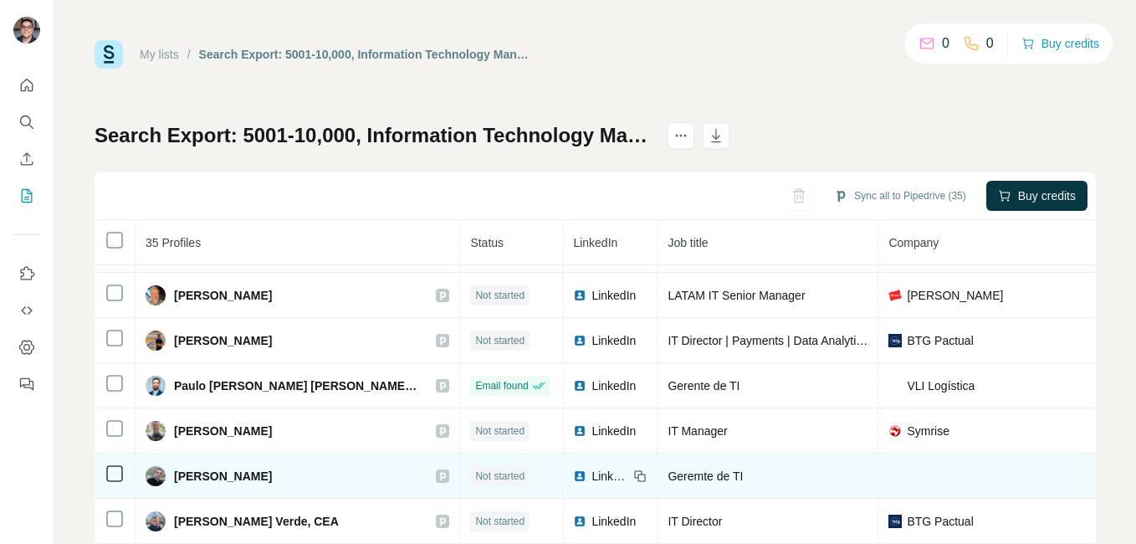
click at [592, 468] on span "LinkedIn" at bounding box center [610, 476] width 37 height 17
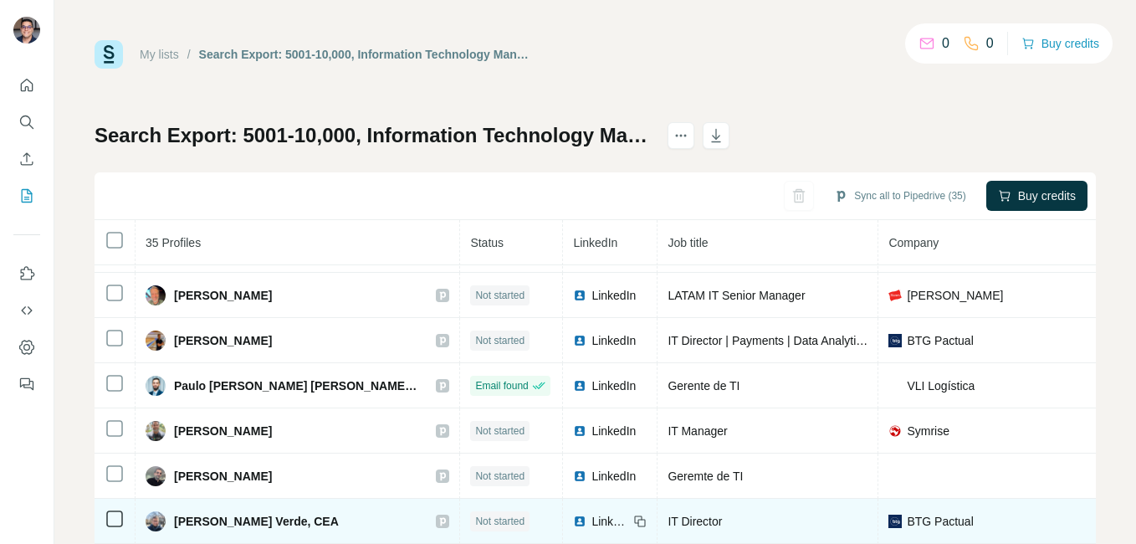
click at [592, 516] on span "LinkedIn" at bounding box center [610, 521] width 37 height 17
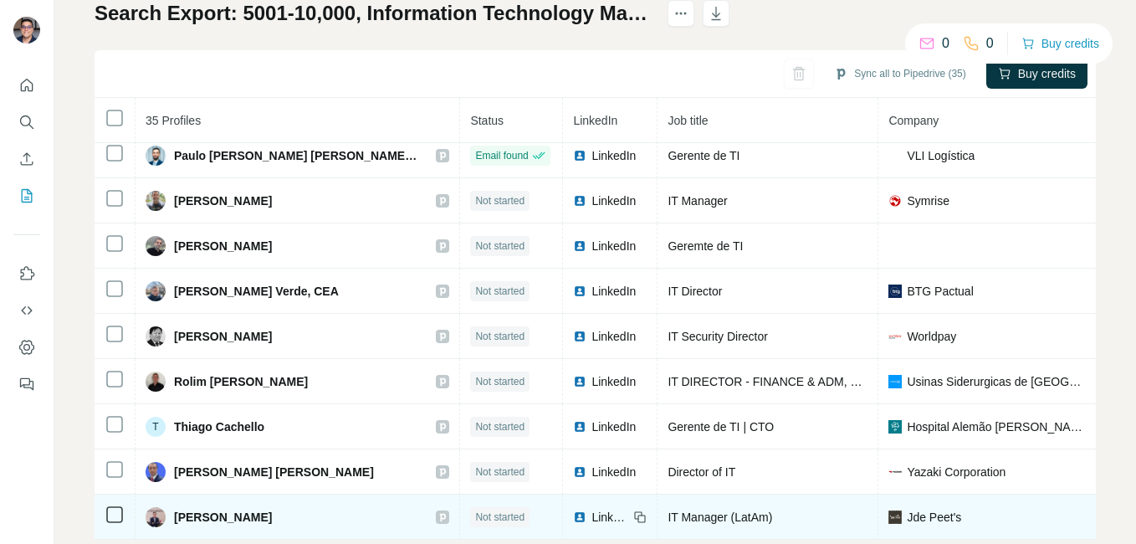
scroll to position [158, 0]
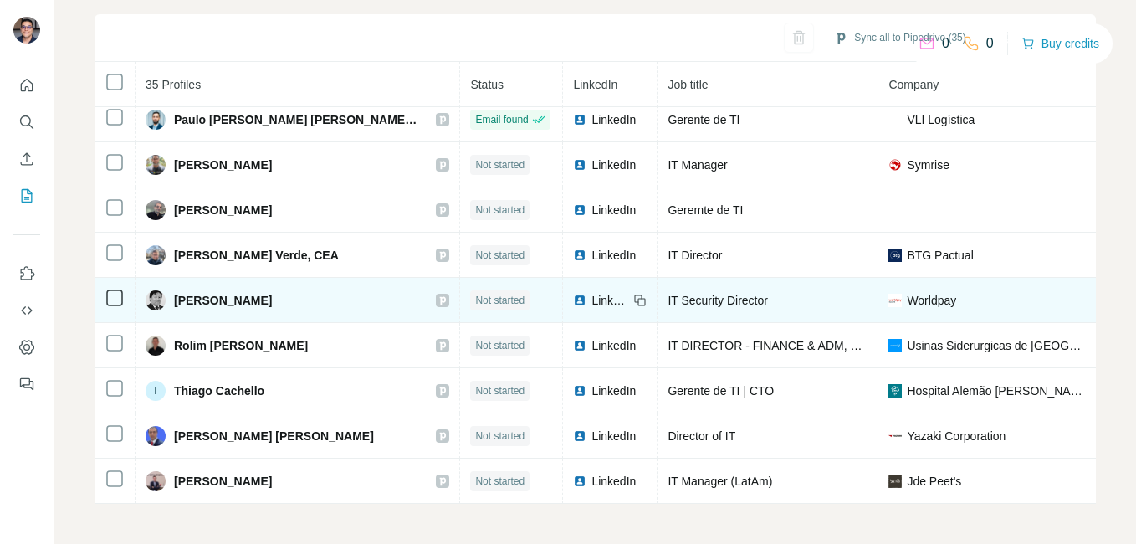
click at [573, 294] on div "LinkedIn" at bounding box center [600, 300] width 55 height 17
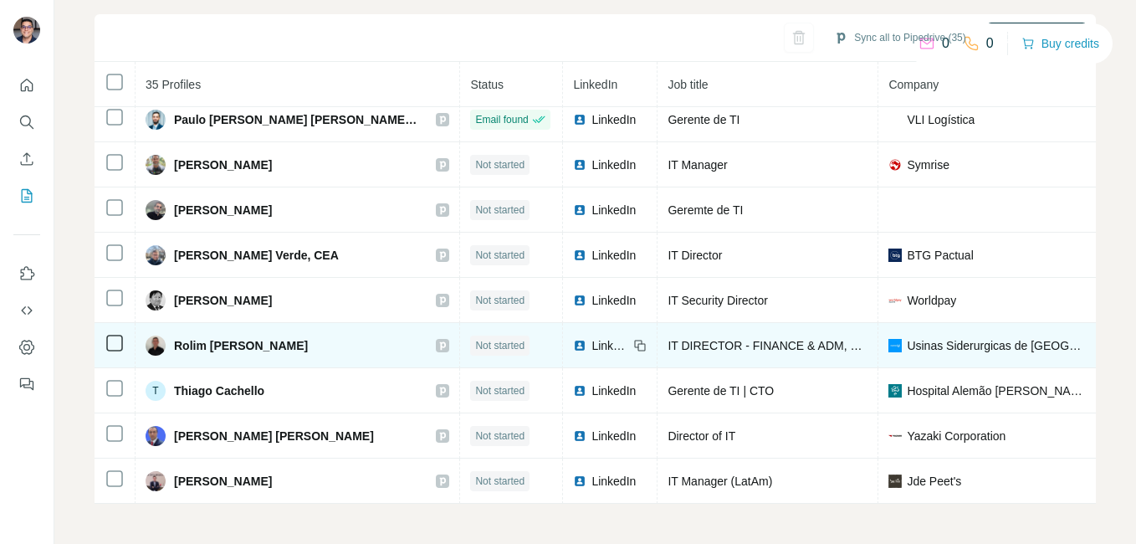
click at [592, 343] on span "LinkedIn" at bounding box center [610, 345] width 37 height 17
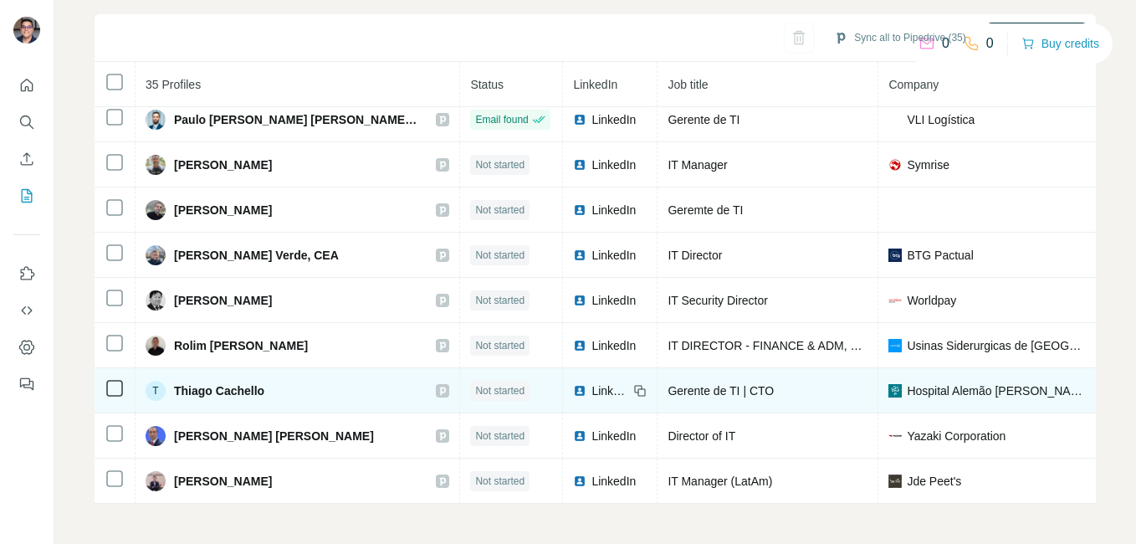
click at [592, 382] on span "LinkedIn" at bounding box center [610, 390] width 37 height 17
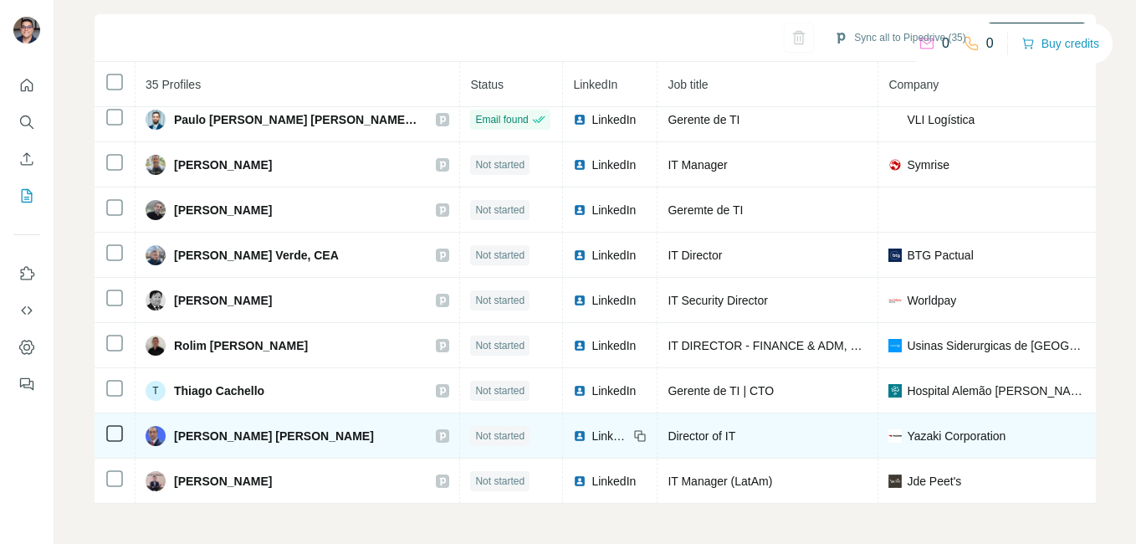
click at [592, 428] on span "LinkedIn" at bounding box center [610, 436] width 37 height 17
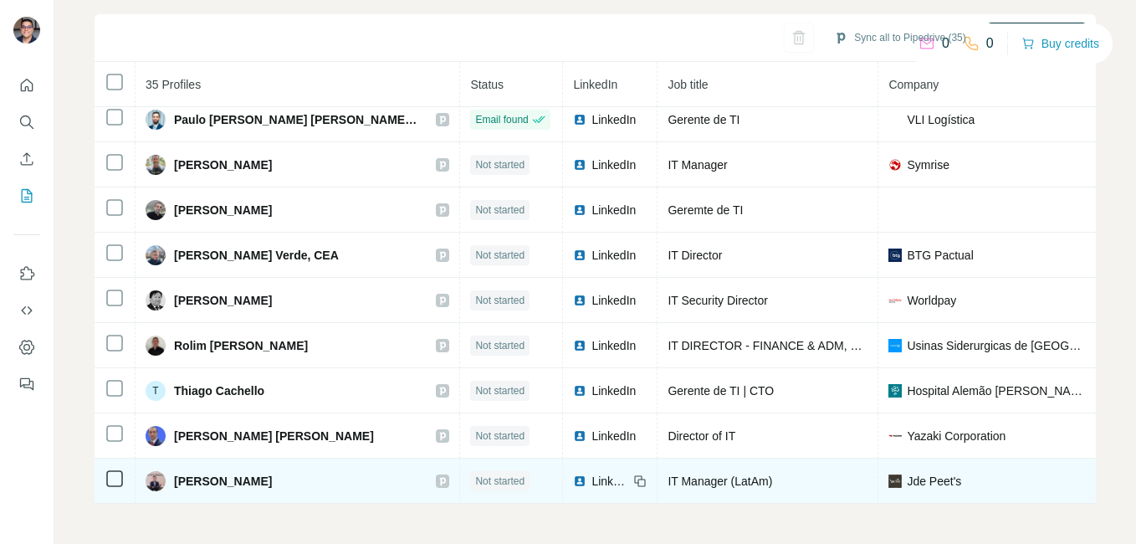
click at [592, 473] on span "LinkedIn" at bounding box center [610, 481] width 37 height 17
